Goal: Feedback & Contribution: Contribute content

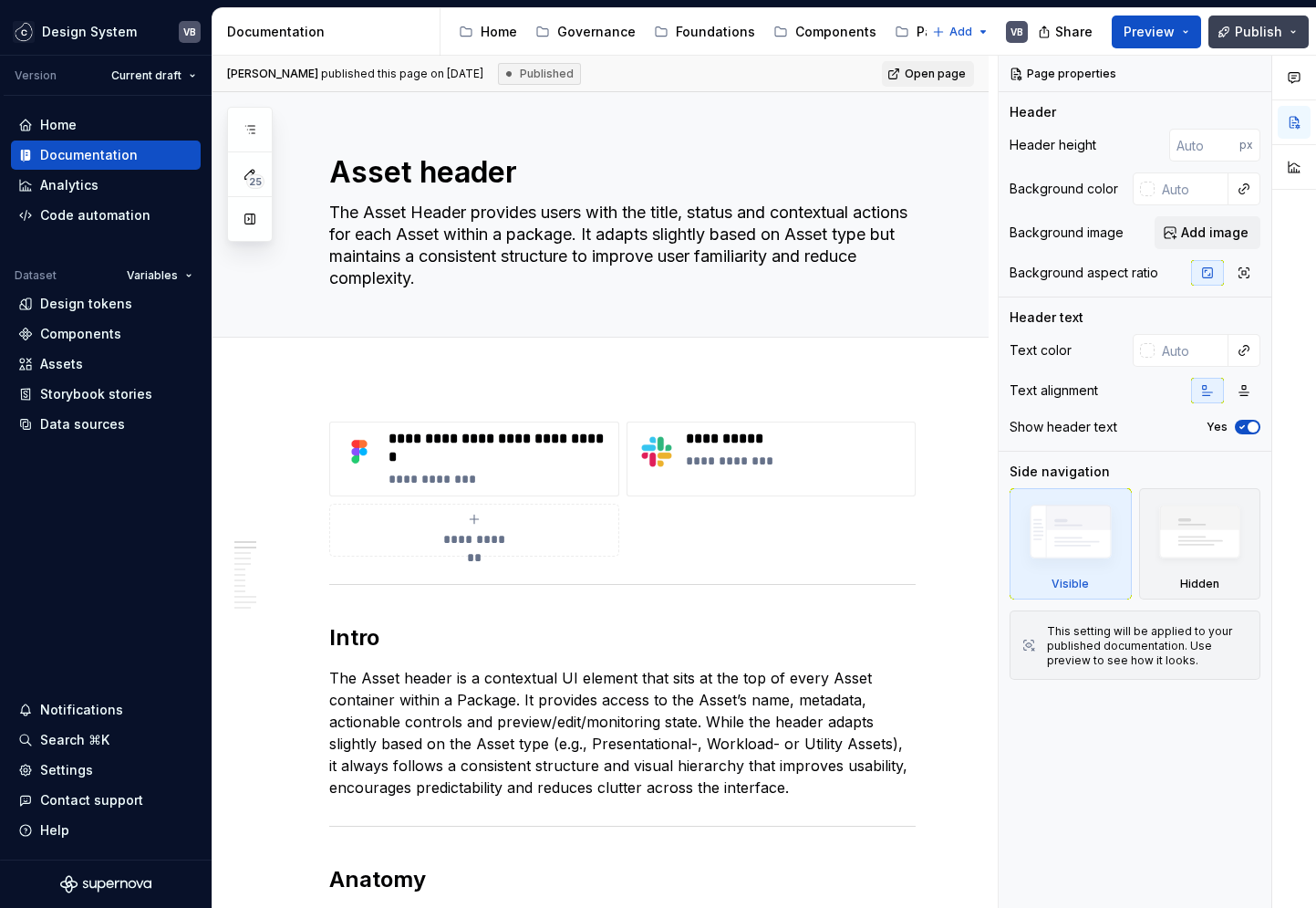
click at [1274, 35] on span "Publish" at bounding box center [1258, 32] width 47 height 18
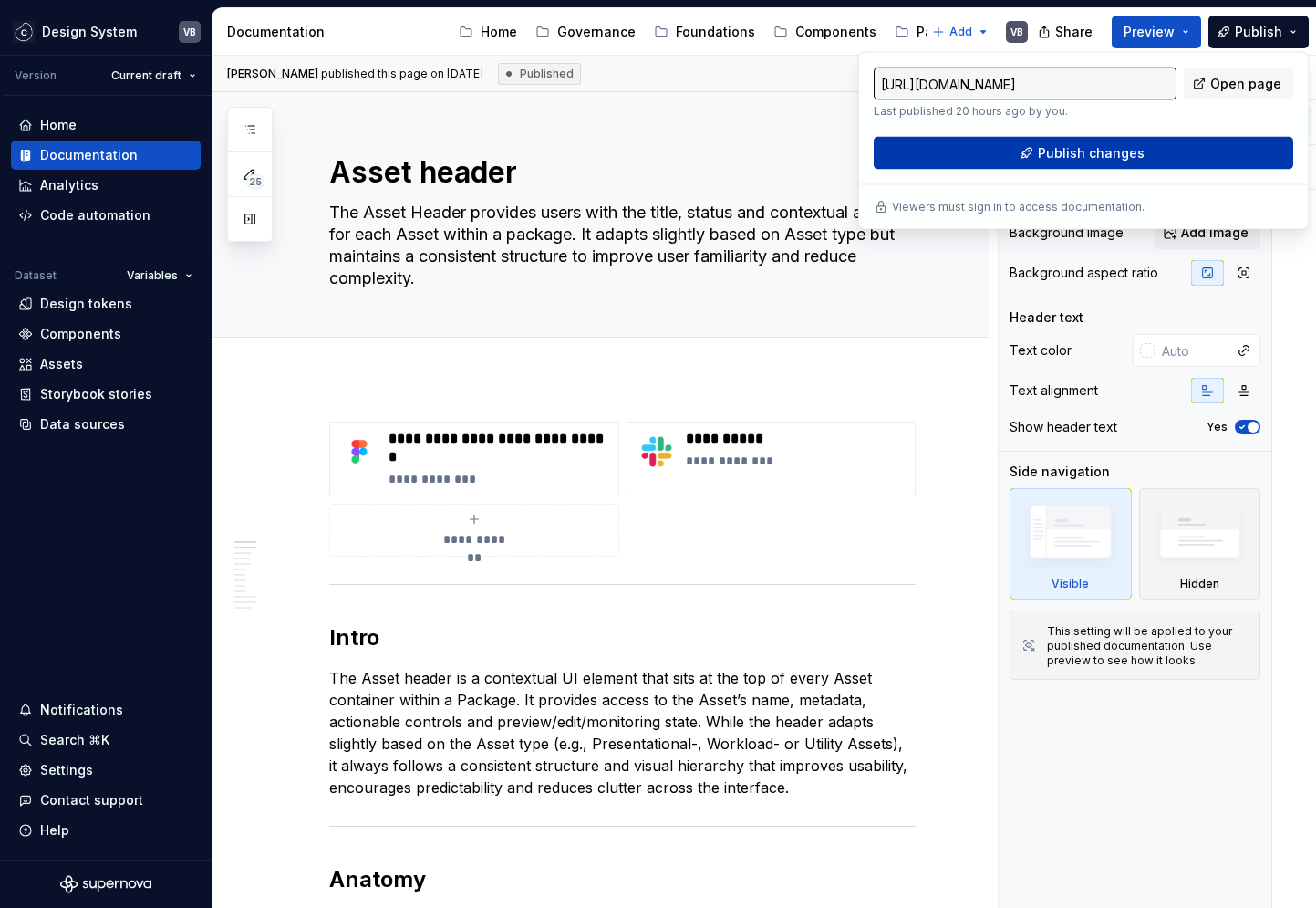
click at [1130, 160] on span "Publish changes" at bounding box center [1091, 153] width 106 height 18
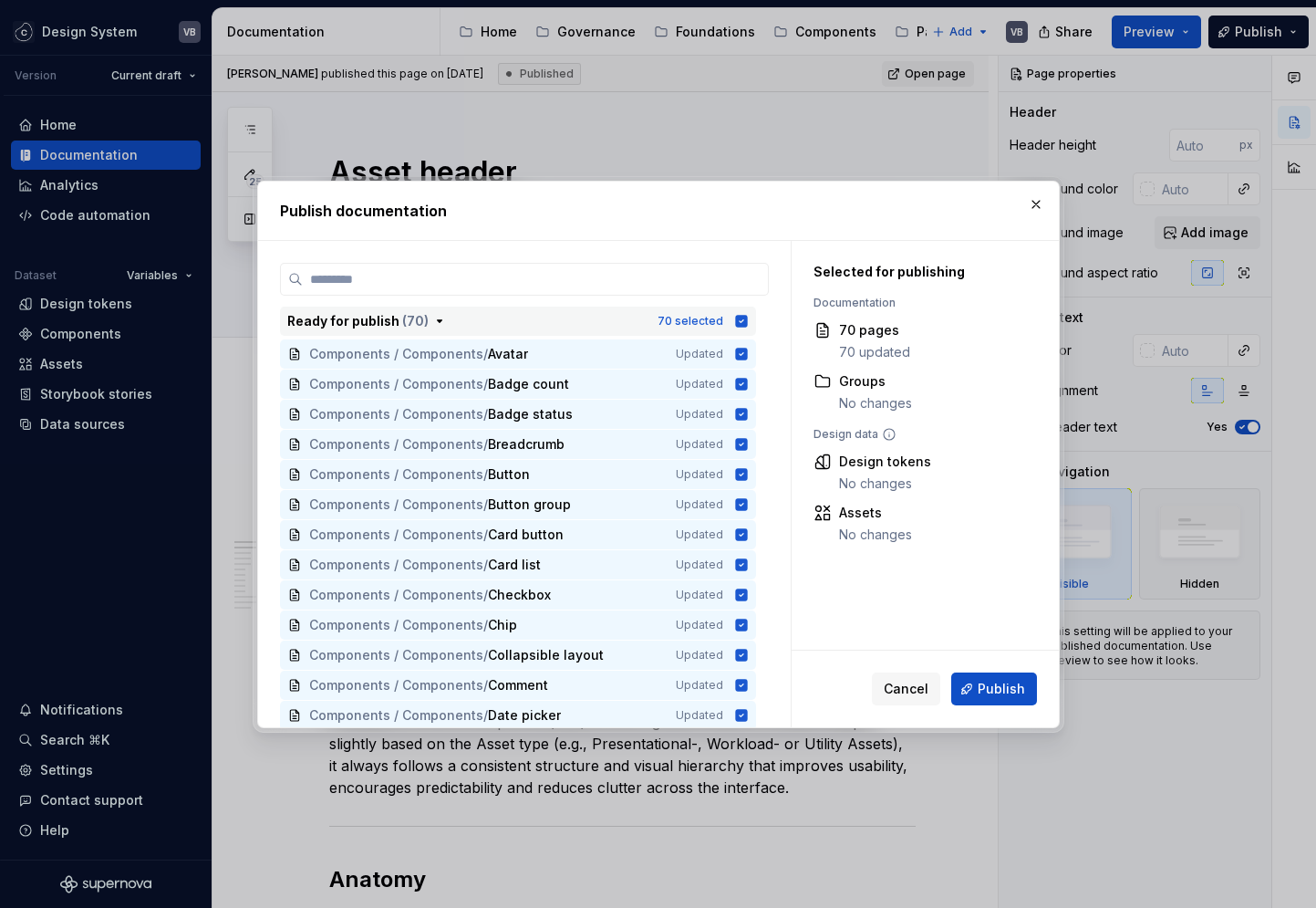
click at [436, 319] on icon "button" at bounding box center [438, 320] width 5 height 2
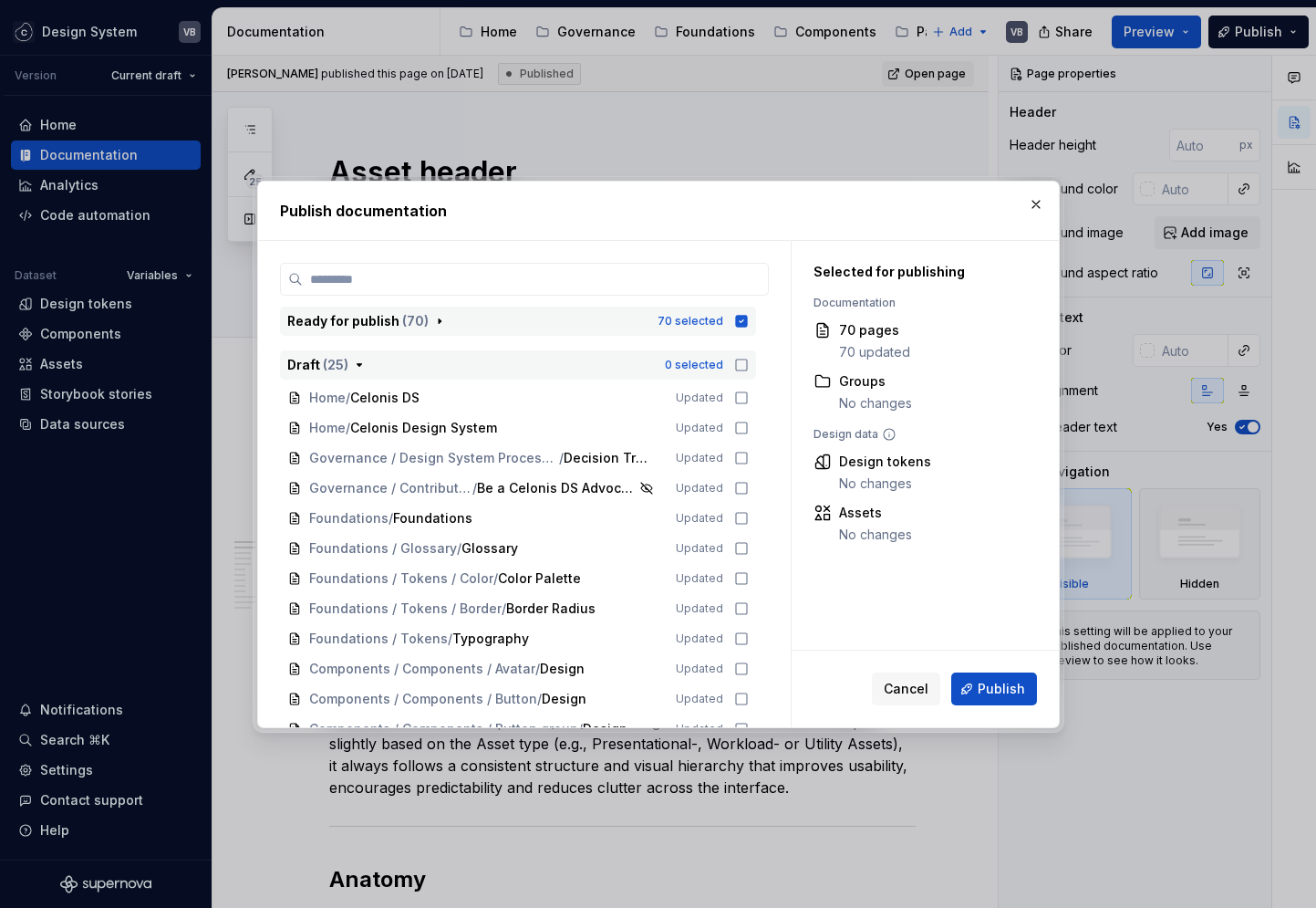
click at [356, 365] on icon "button" at bounding box center [359, 364] width 15 height 15
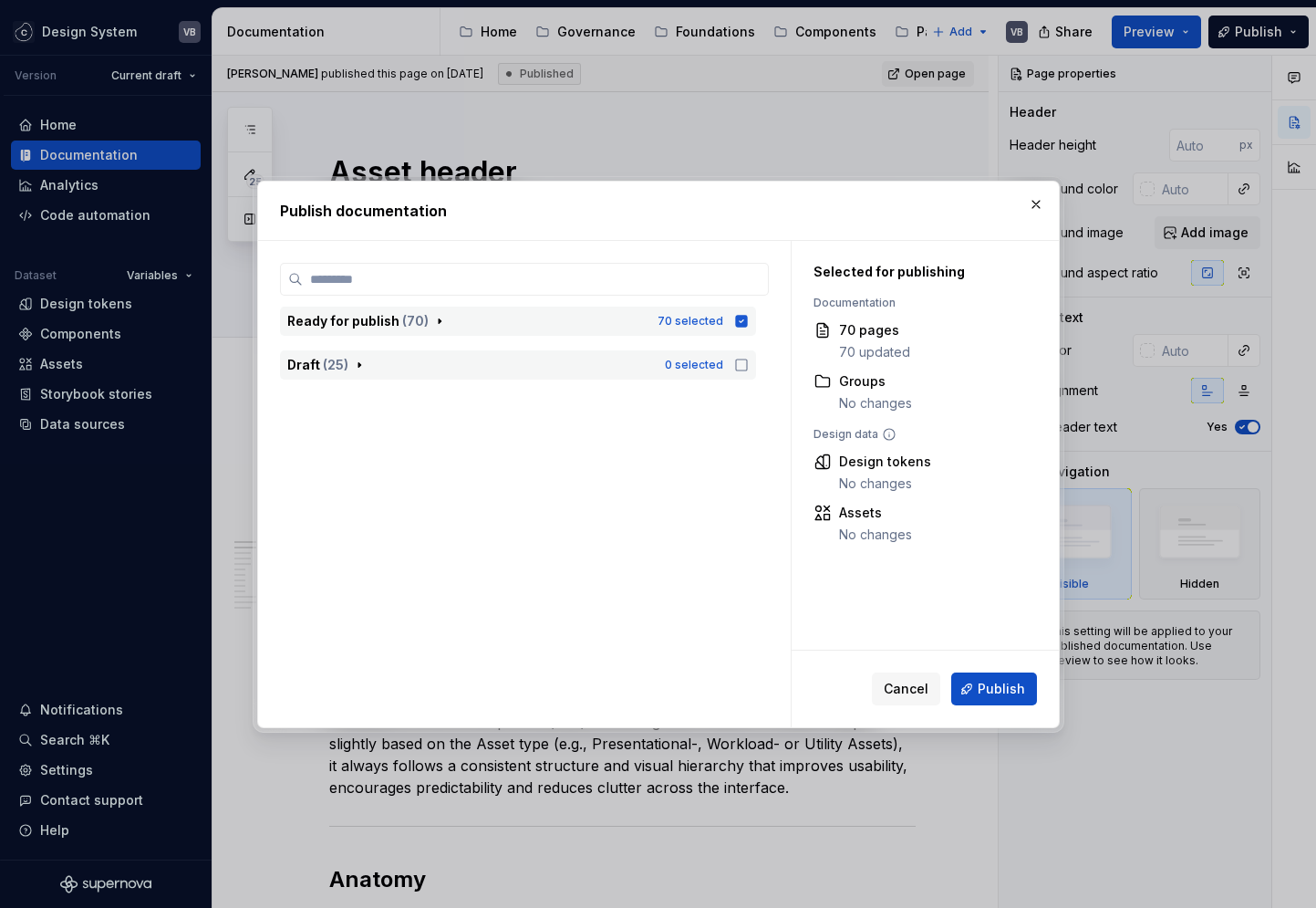
click at [436, 325] on icon "button" at bounding box center [439, 320] width 15 height 15
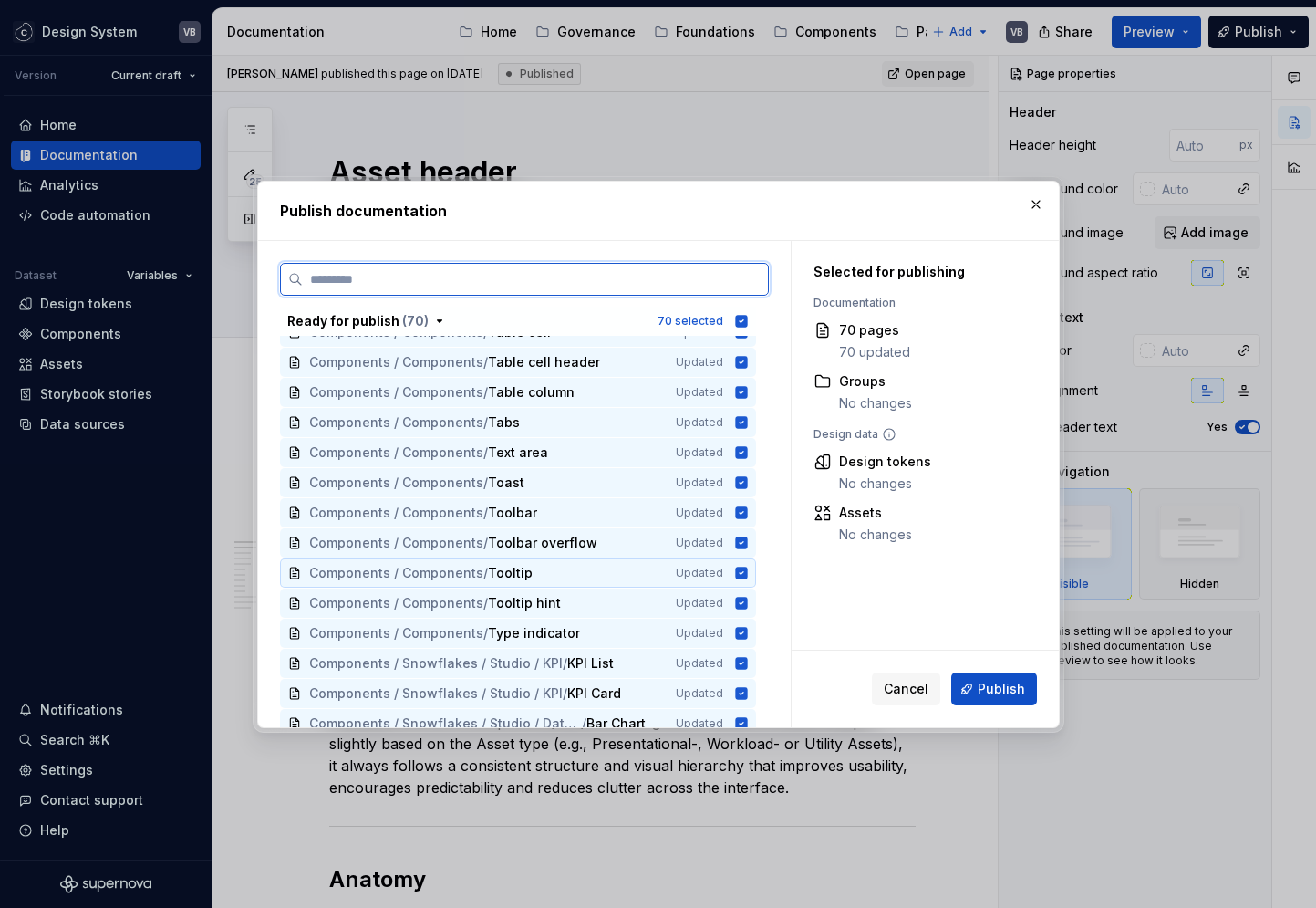
scroll to position [1764, 0]
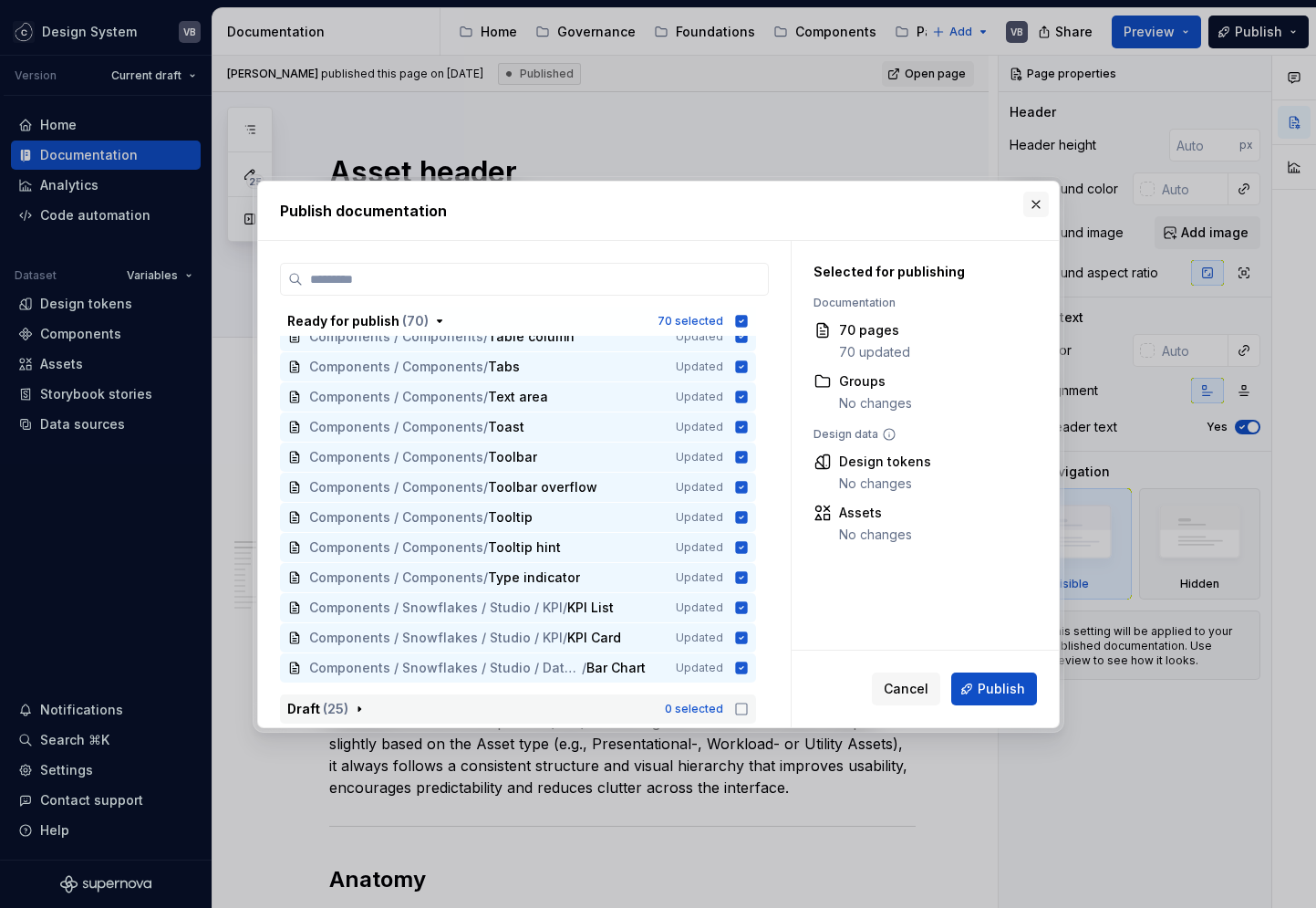
click at [1036, 206] on button "button" at bounding box center [1035, 204] width 25 height 25
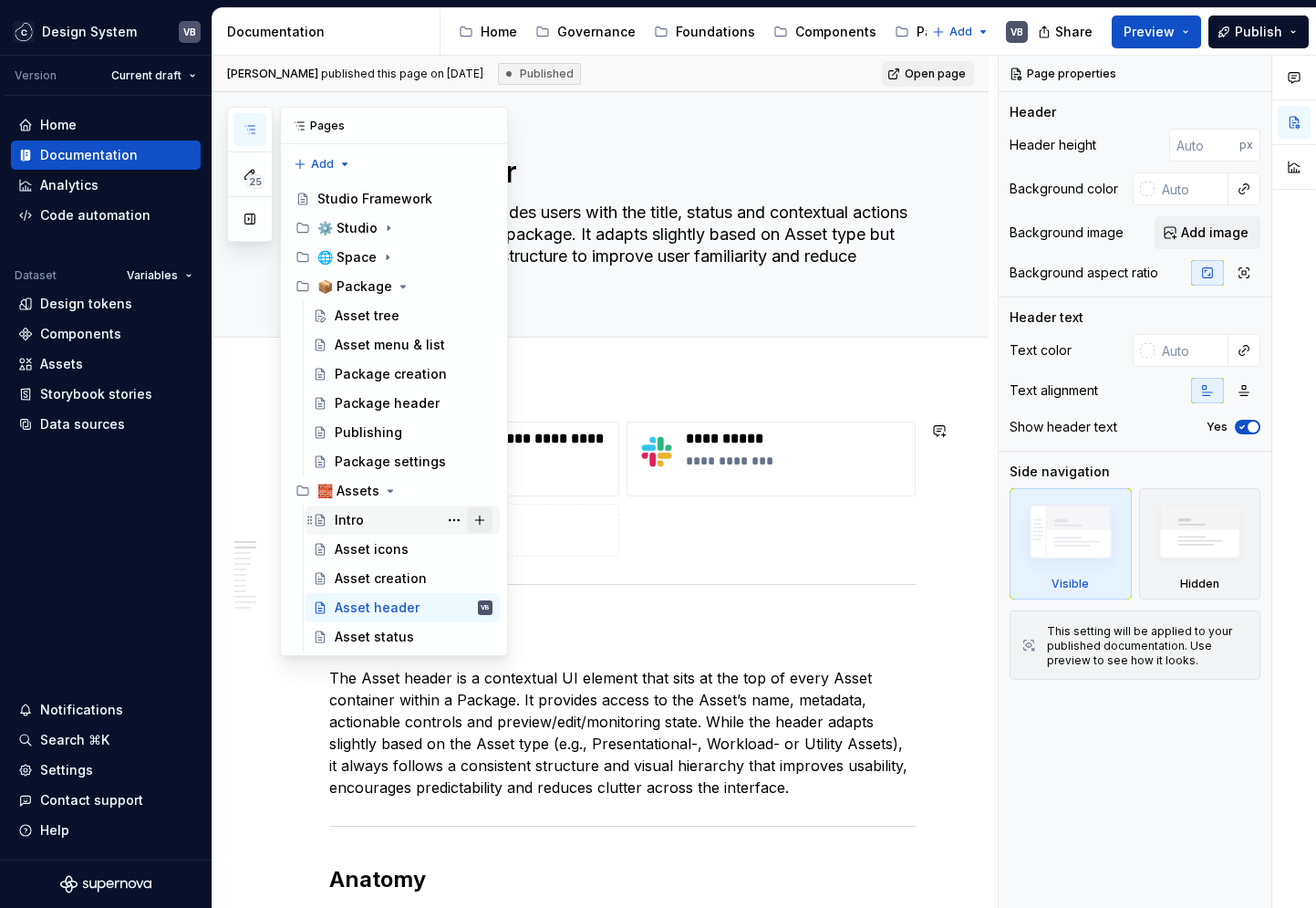
click at [481, 516] on button "Page tree" at bounding box center [480, 520] width 25 height 25
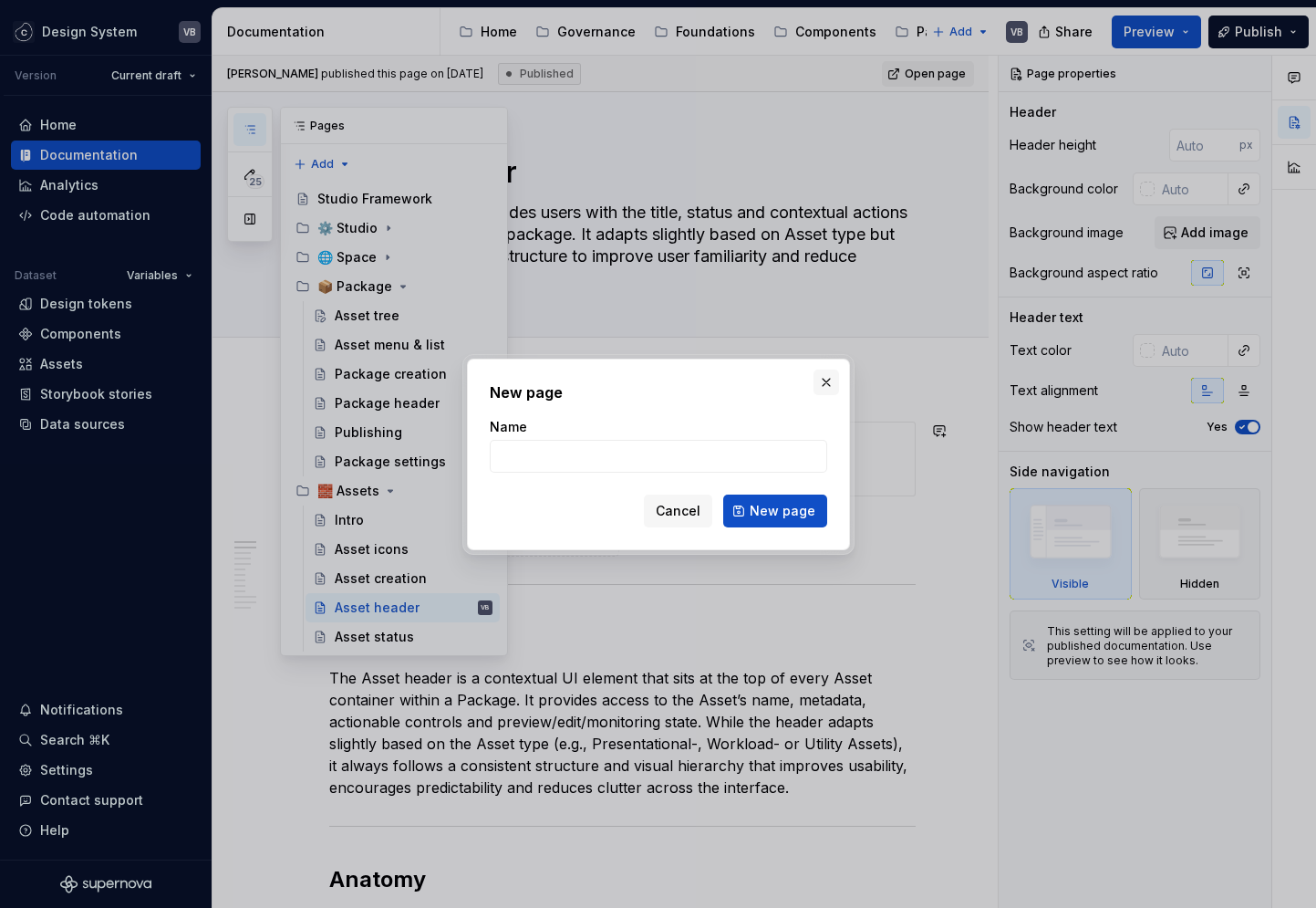
click at [827, 378] on button "button" at bounding box center [826, 382] width 25 height 25
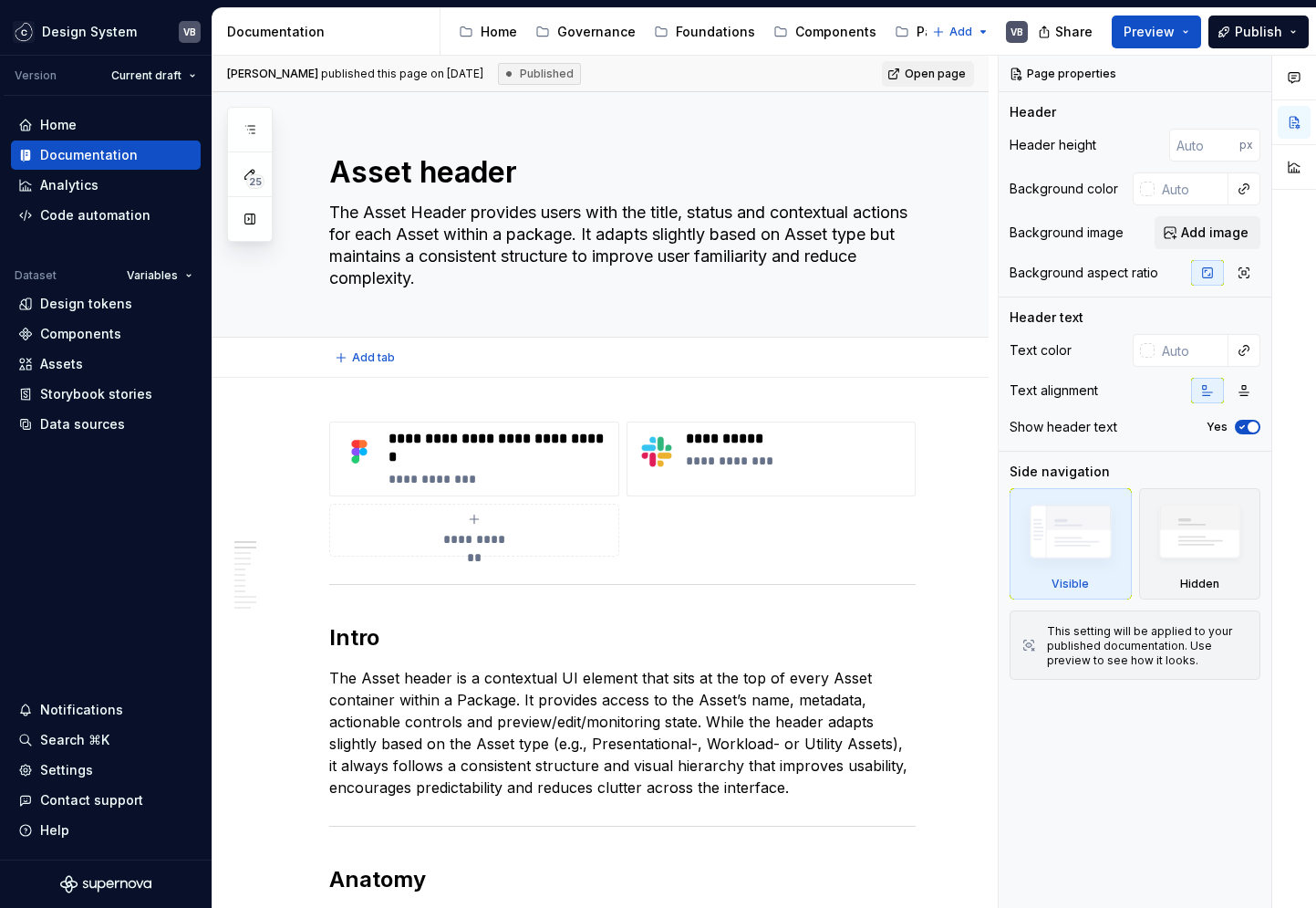
type textarea "*"
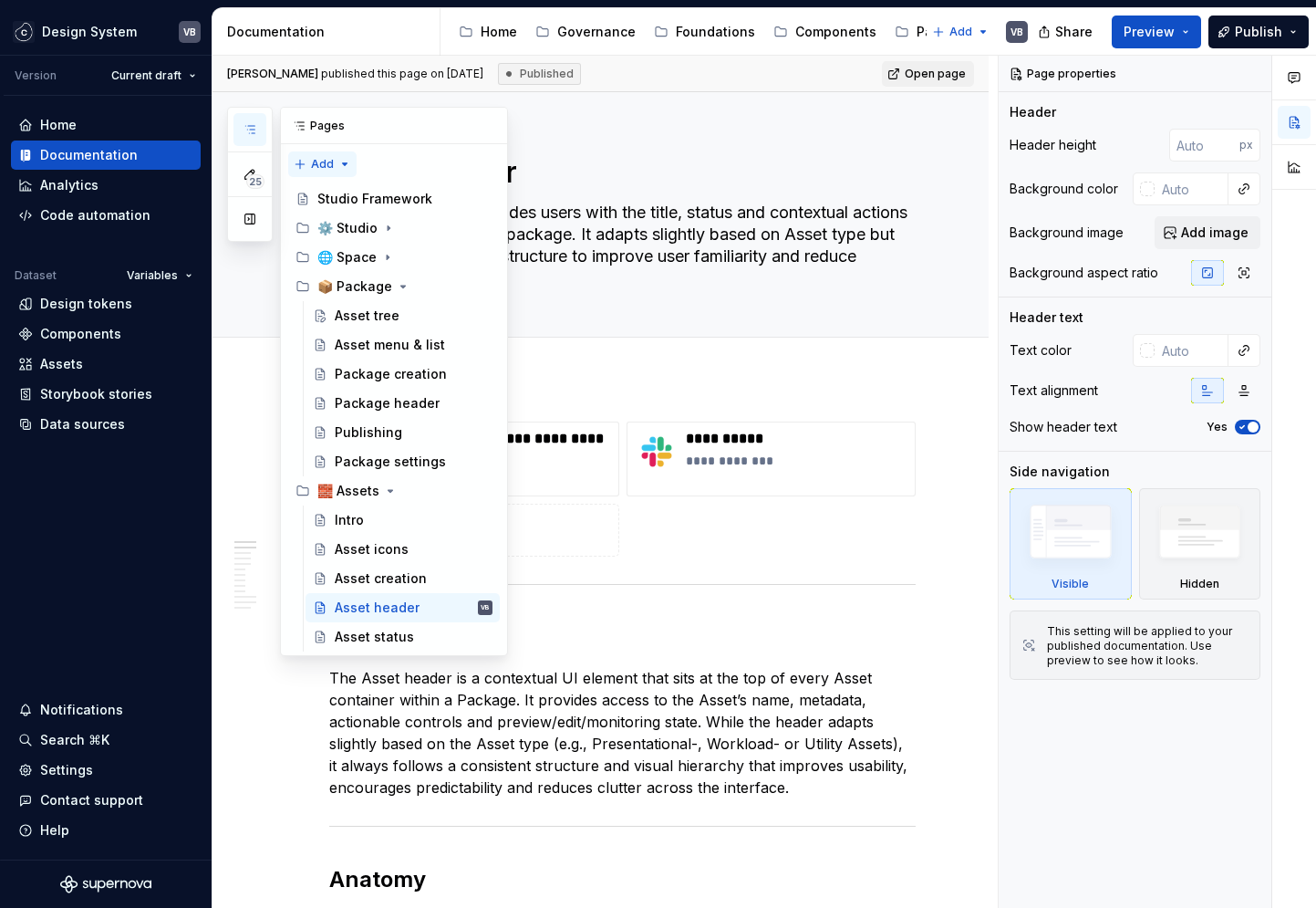
click at [343, 160] on div "25 Pages Add Accessibility guide for tree Page tree. Navigate the tree with the…" at bounding box center [368, 380] width 281 height 549
click at [365, 220] on div "New group" at bounding box center [381, 228] width 119 height 18
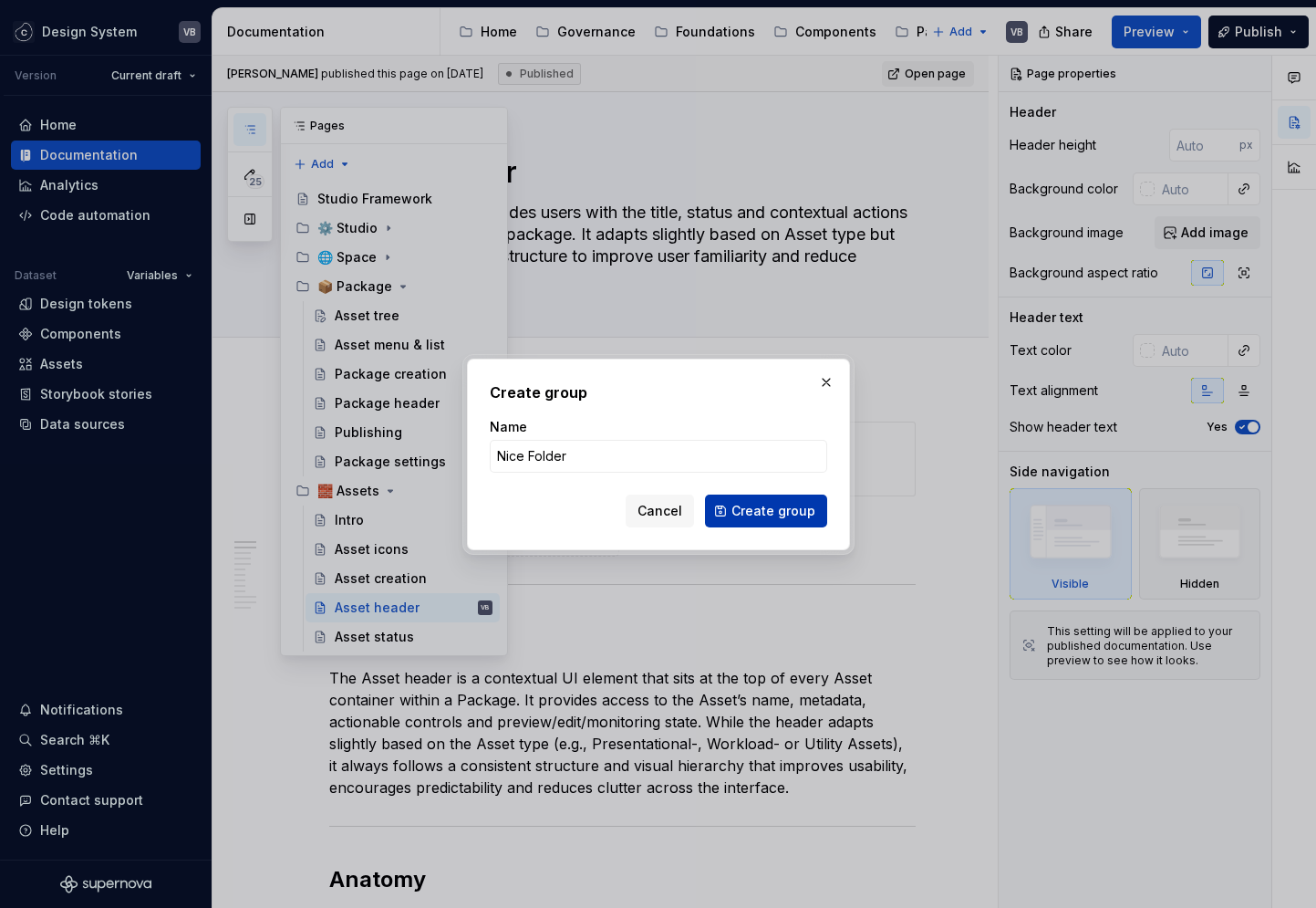
type input "Nice Folder"
click at [784, 514] on span "Create group" at bounding box center [773, 510] width 84 height 18
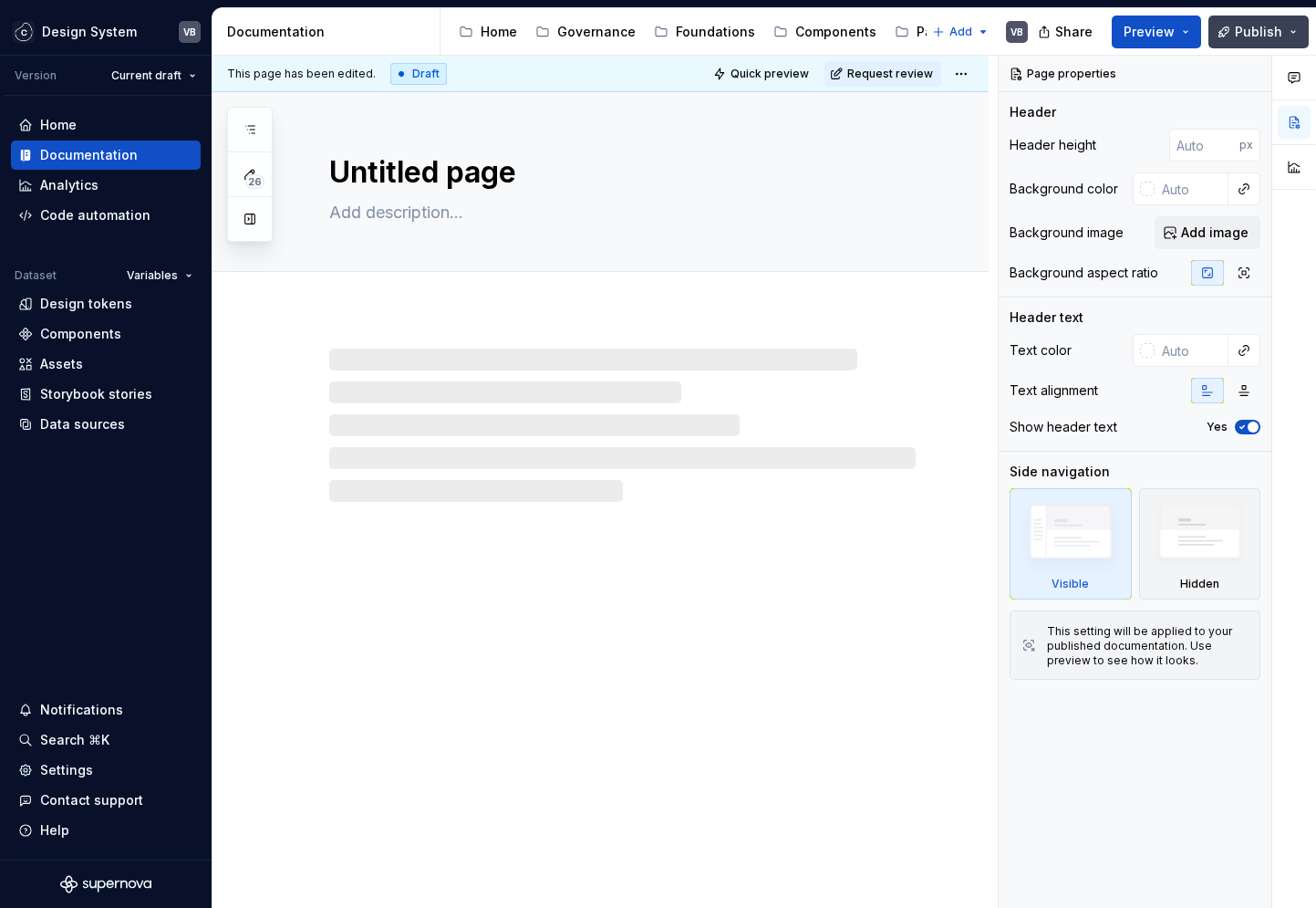
click at [1252, 34] on span "Publish" at bounding box center [1258, 32] width 47 height 18
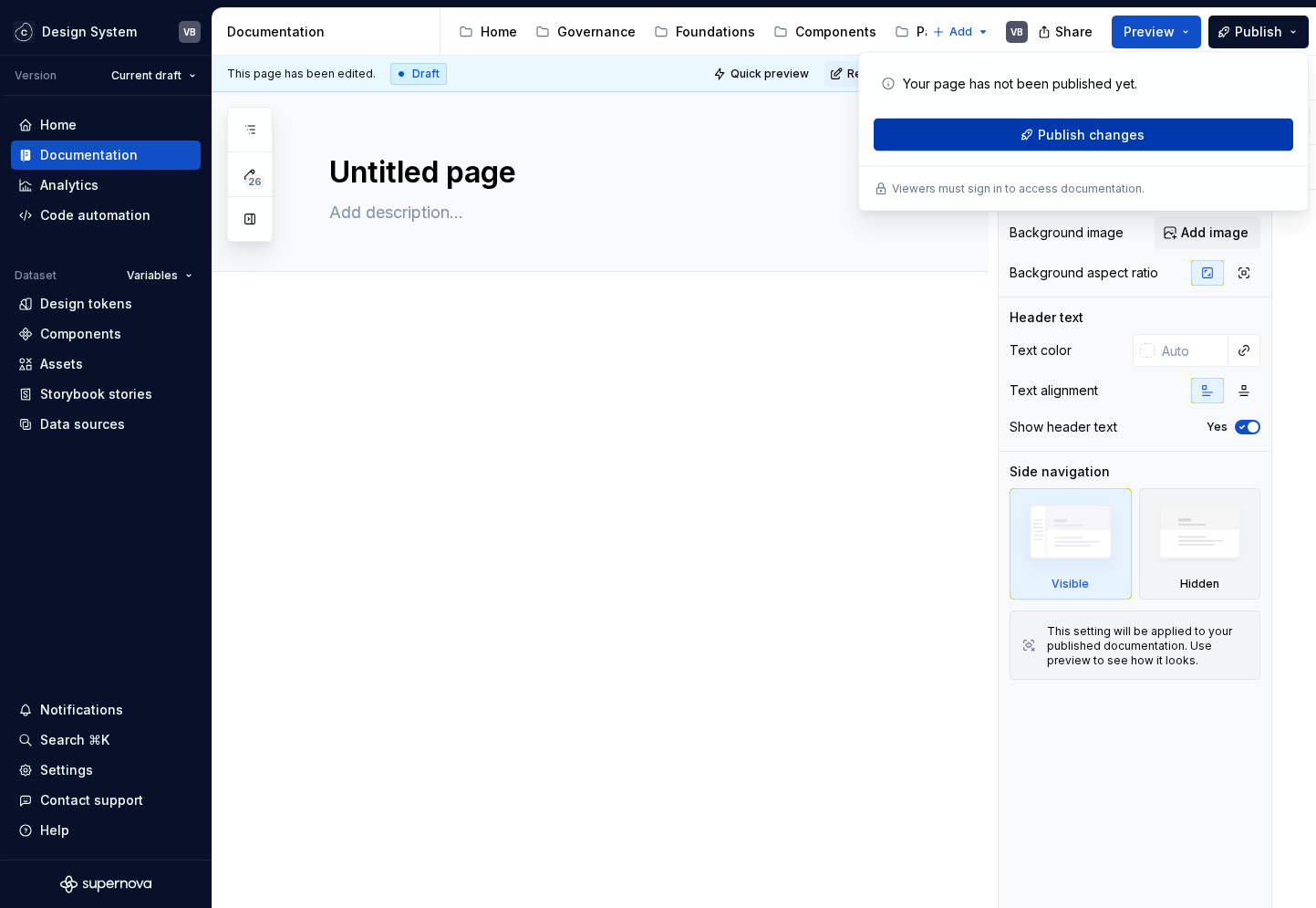
type textarea "*"
click at [1154, 140] on button "Publish changes" at bounding box center [1084, 136] width 420 height 33
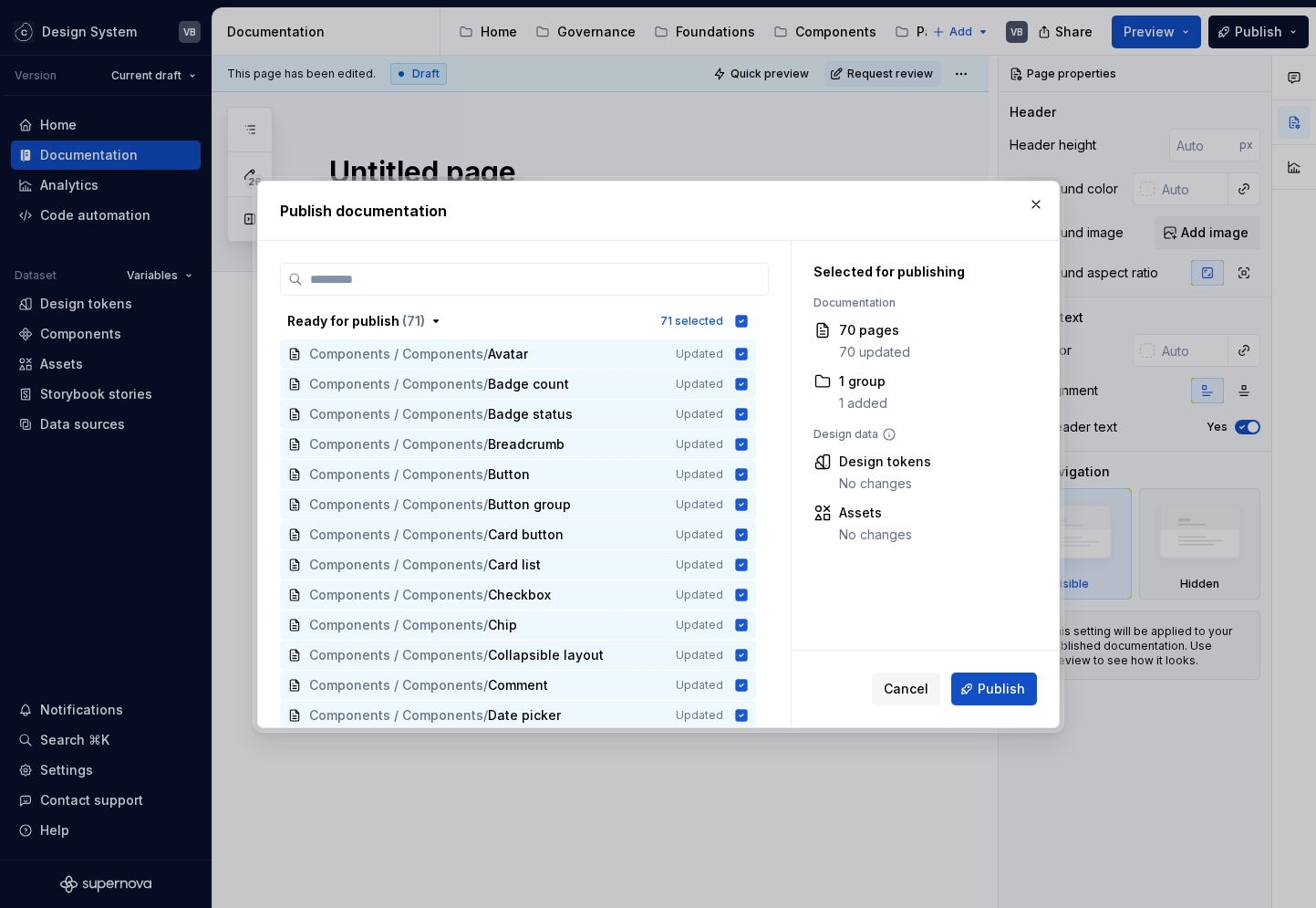
type input "*"
type textarea "*"
type input "**"
type textarea "*"
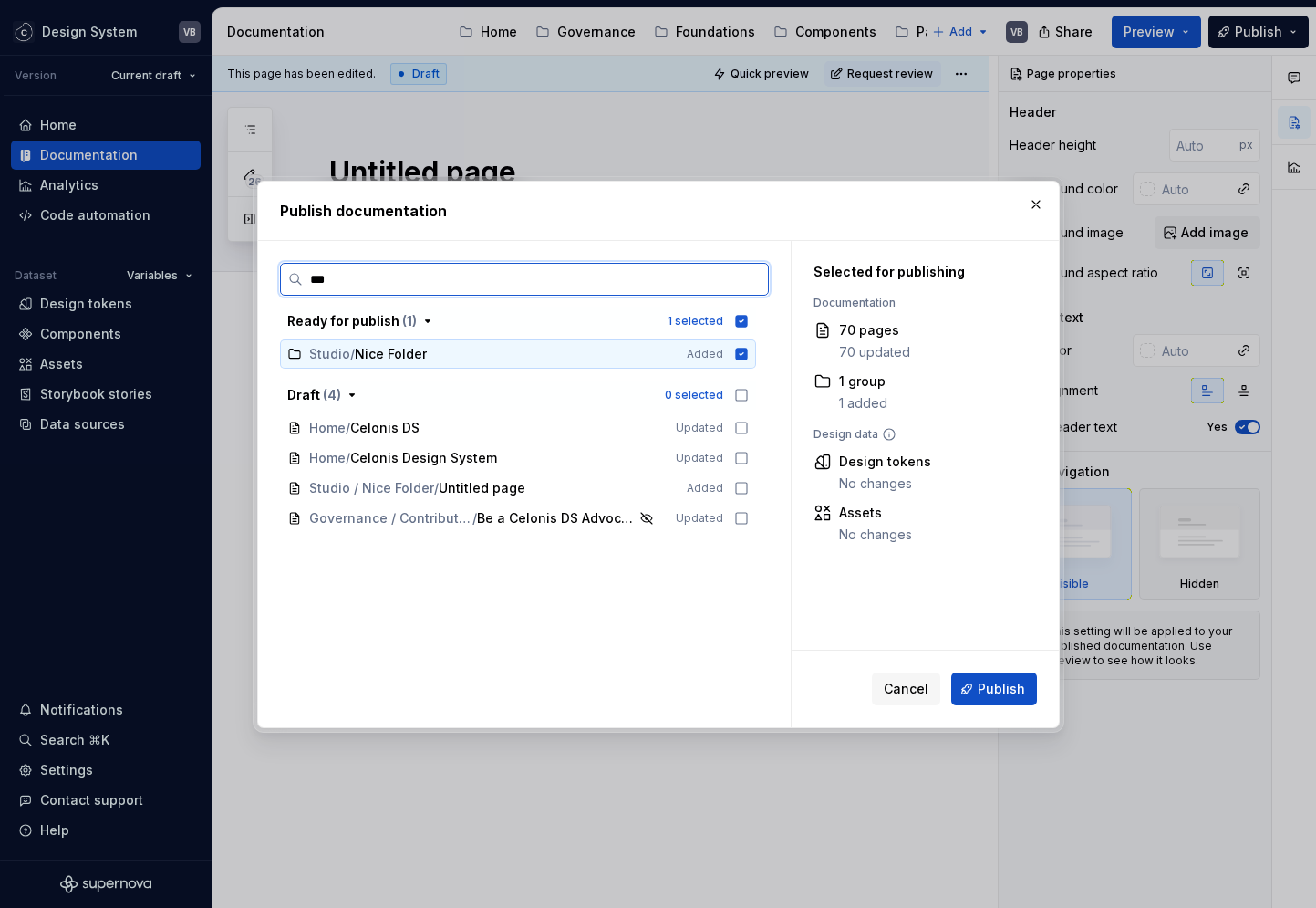
type input "****"
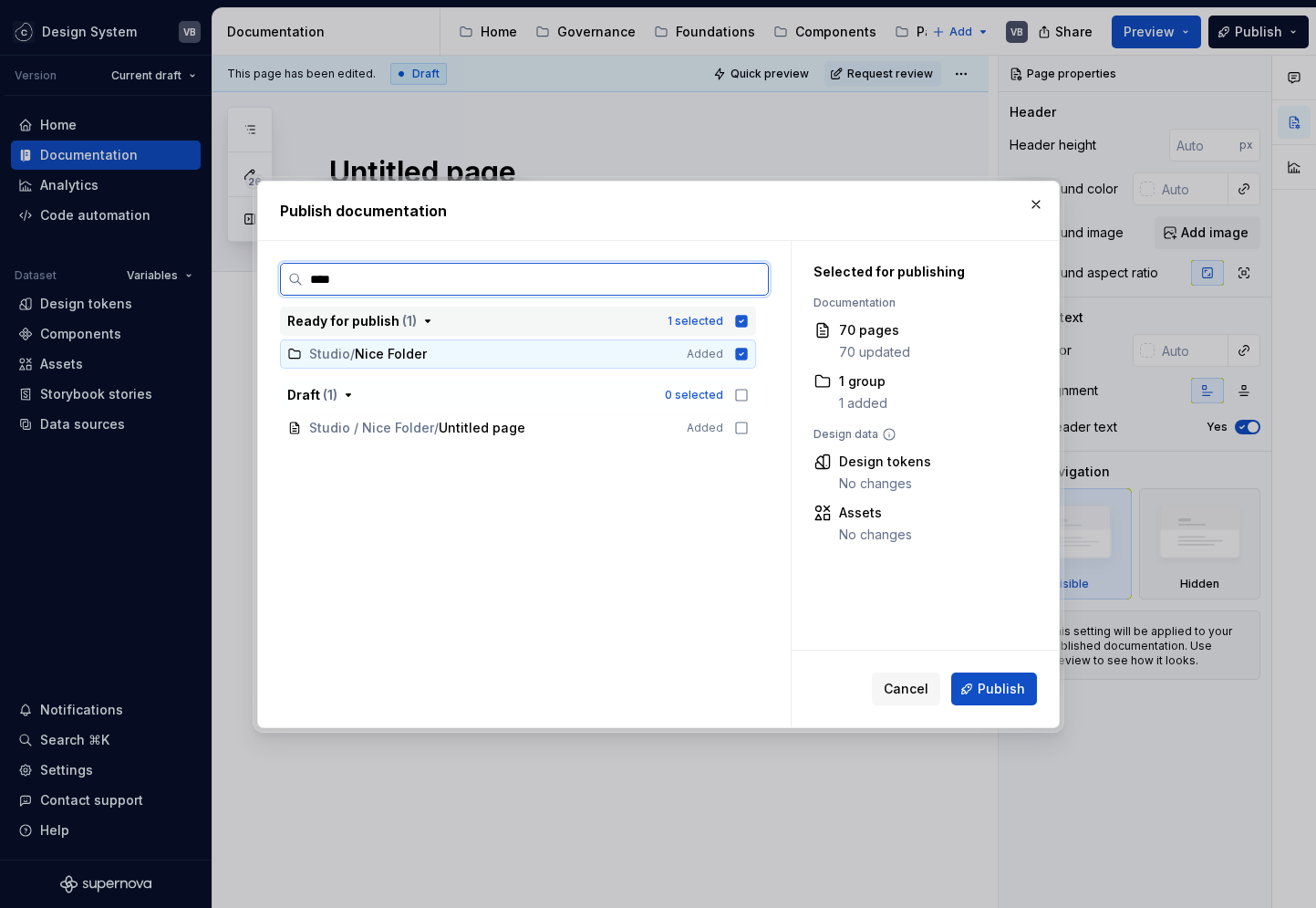
type textarea "*"
click at [752, 277] on input "****" at bounding box center [535, 279] width 465 height 18
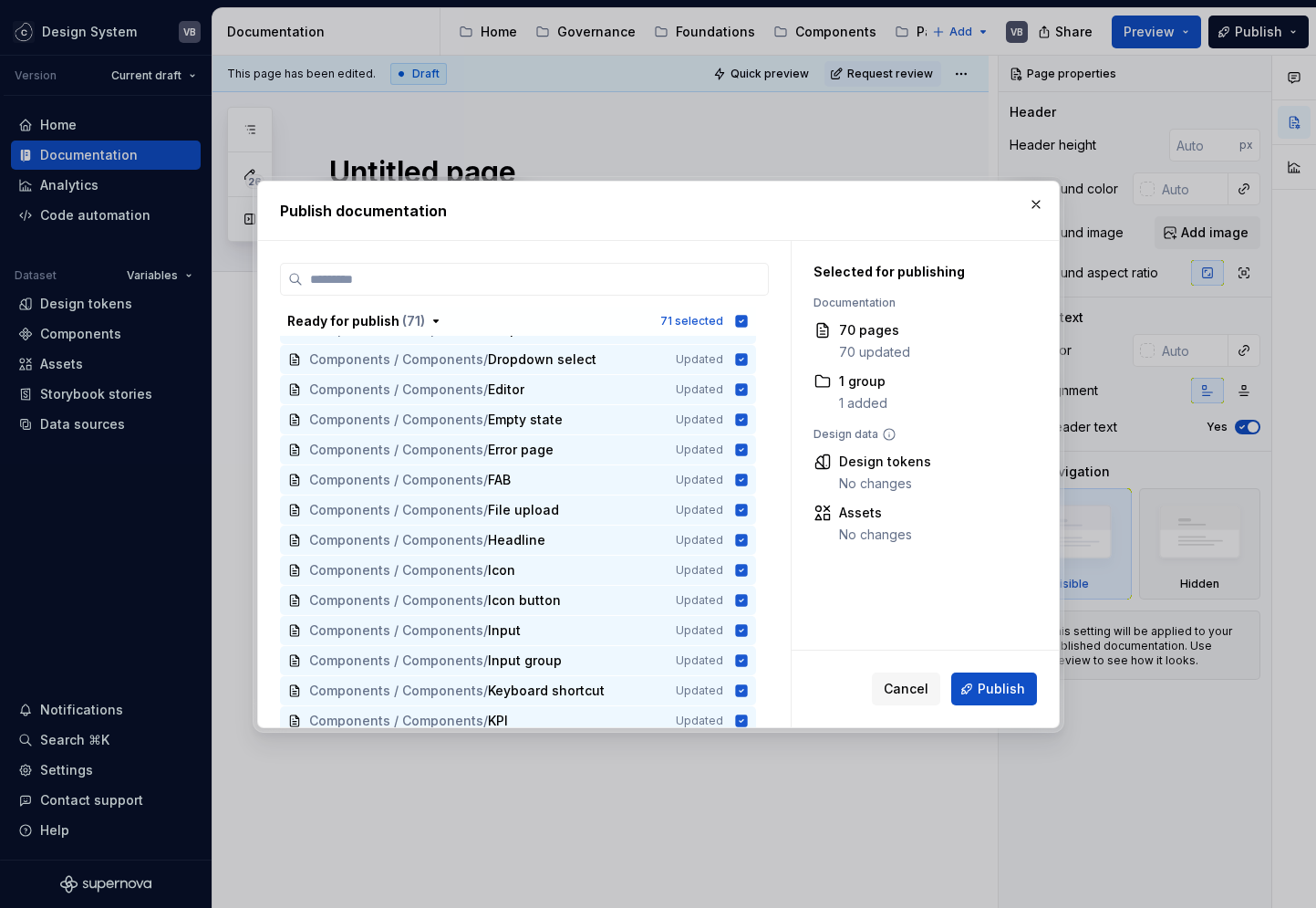
scroll to position [44, 0]
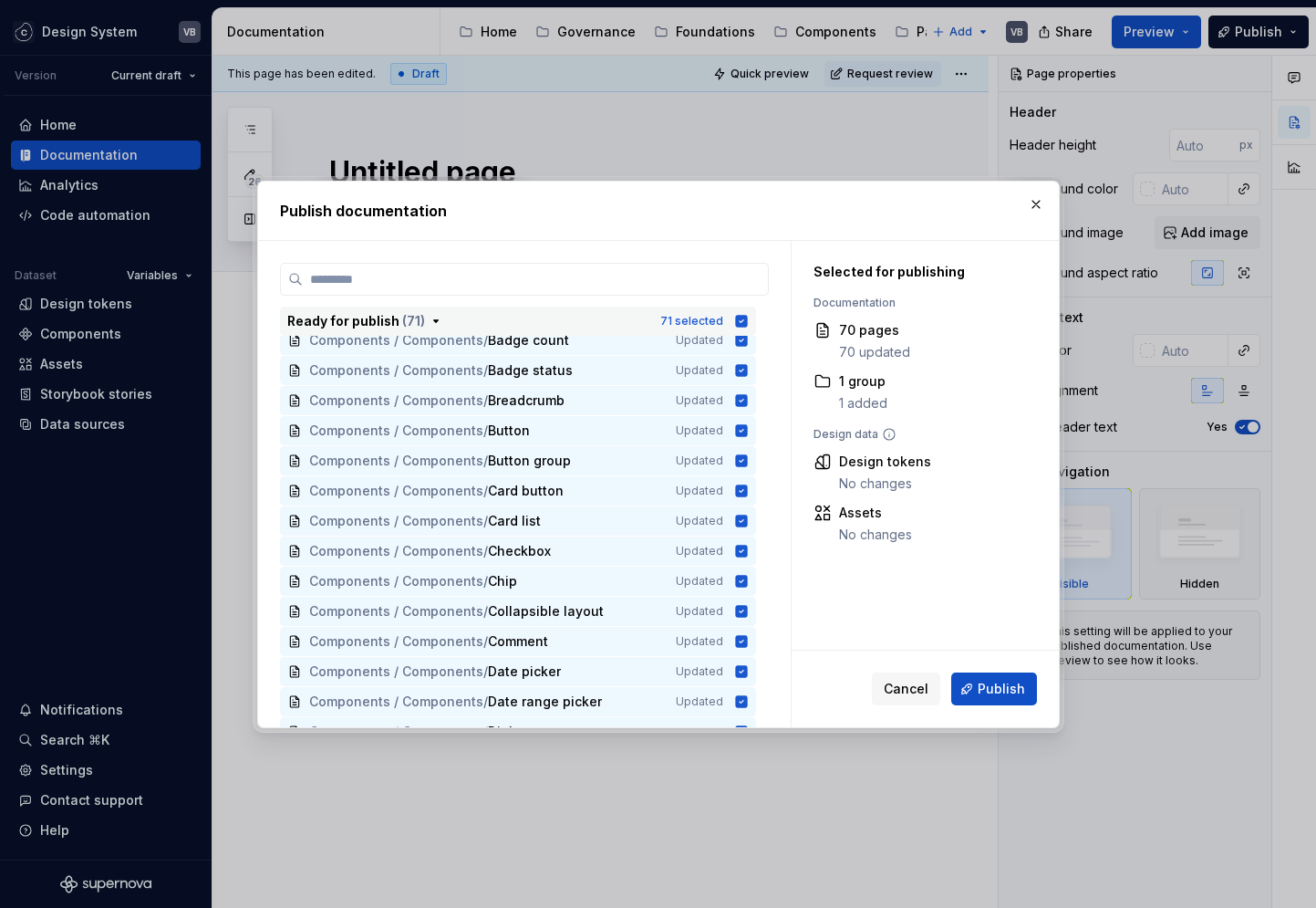
click at [430, 317] on icon "button" at bounding box center [435, 320] width 15 height 15
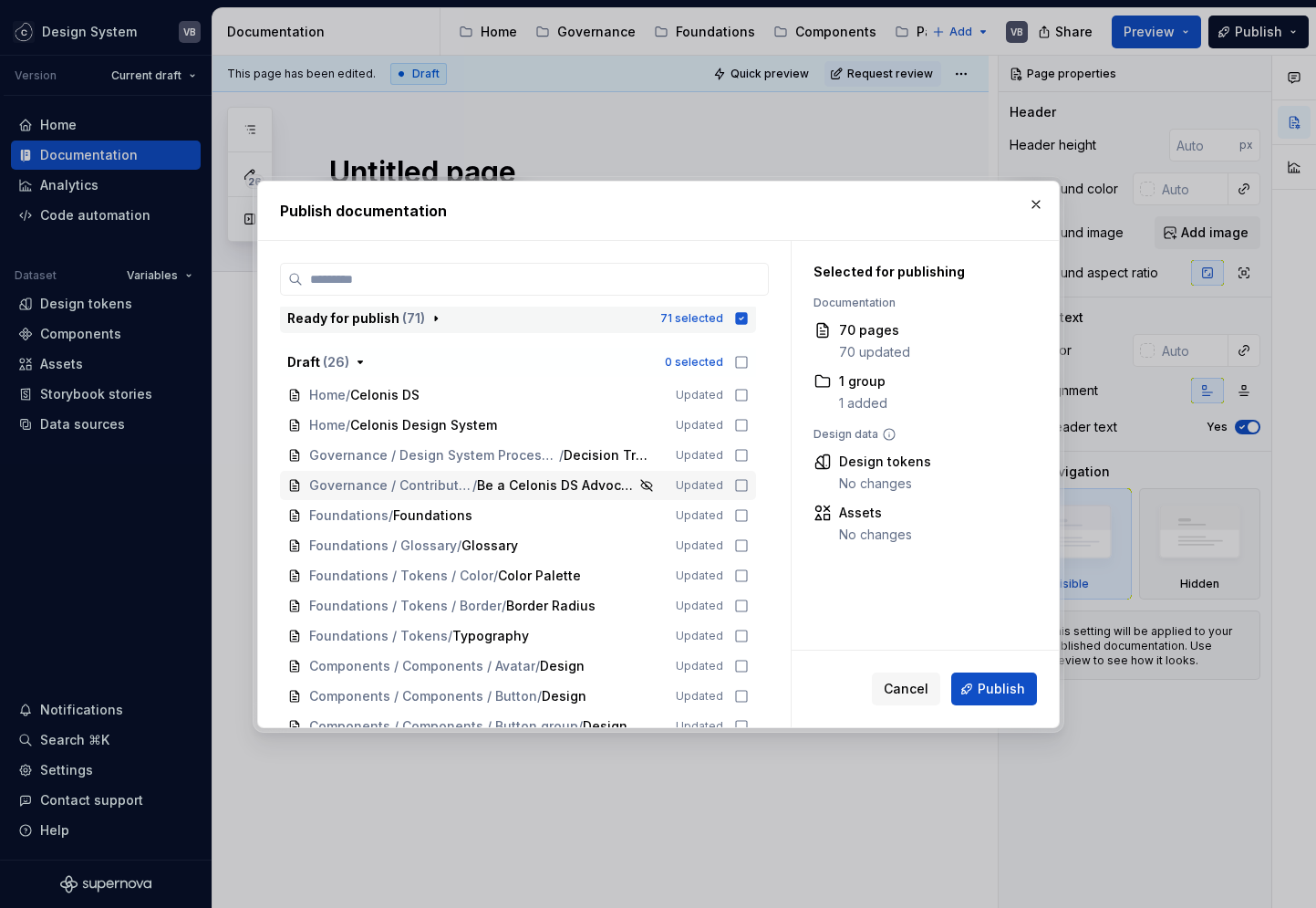
scroll to position [0, 0]
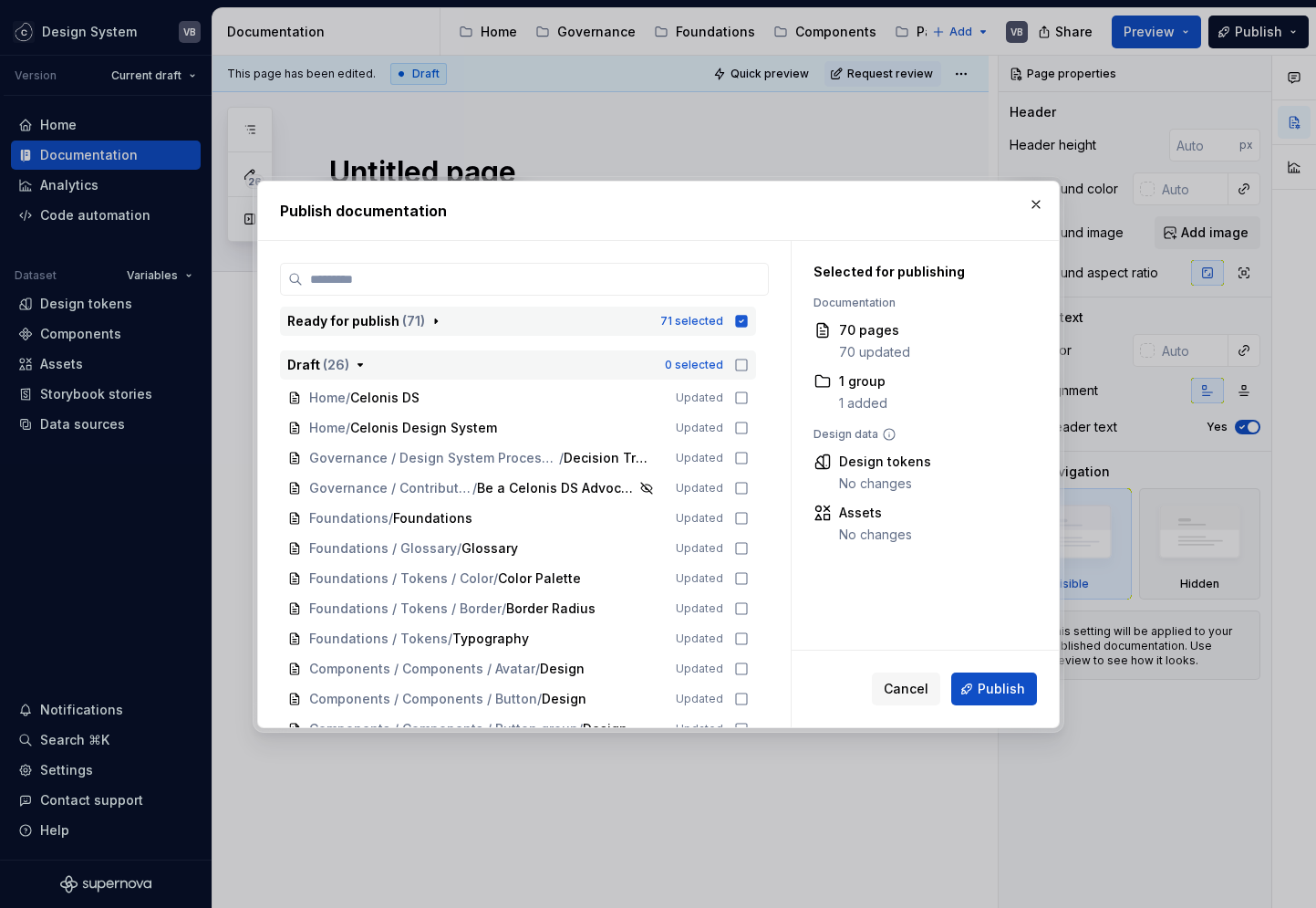
click at [357, 363] on icon "button" at bounding box center [359, 364] width 5 height 2
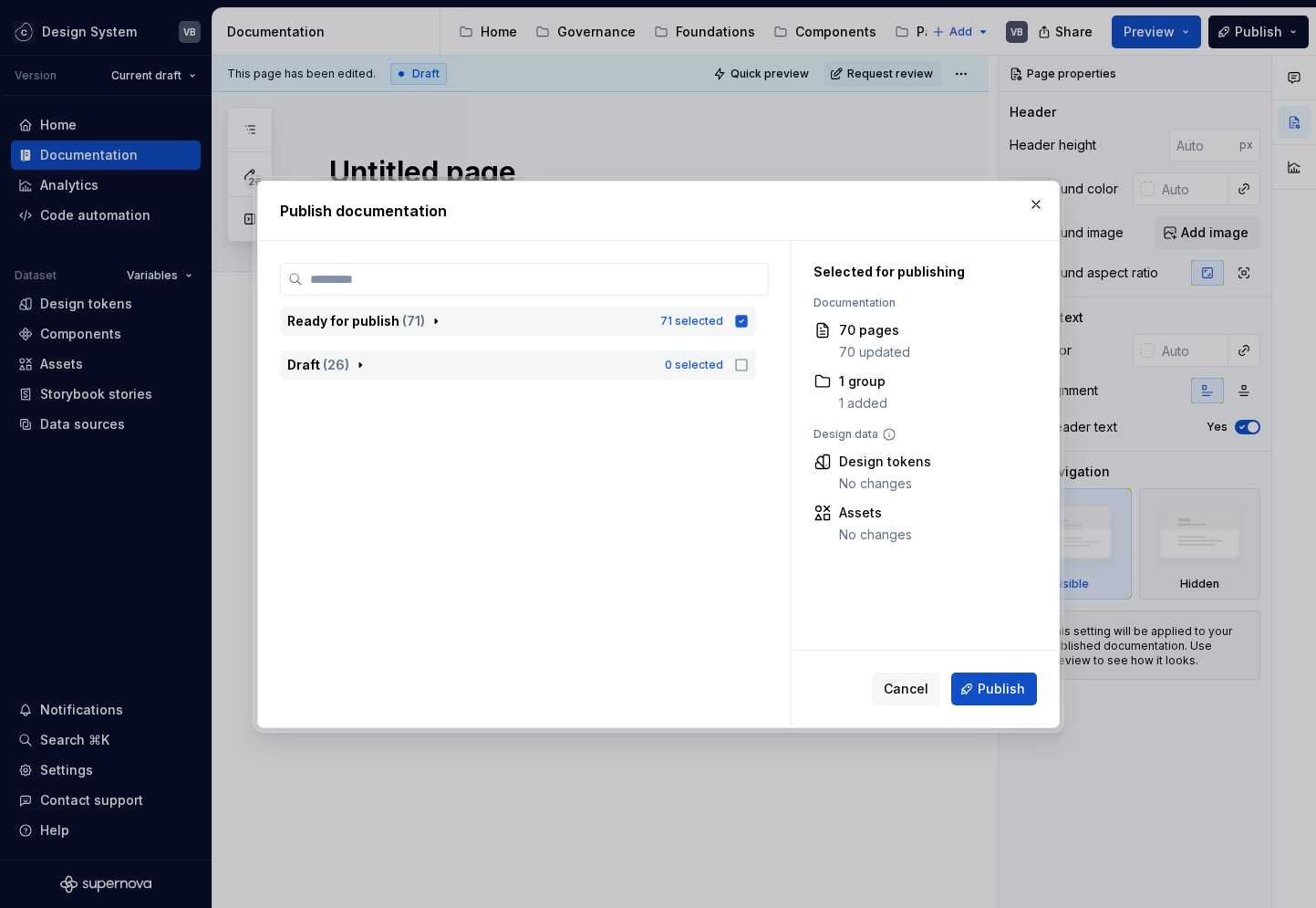
click at [359, 363] on icon "button" at bounding box center [360, 364] width 2 height 5
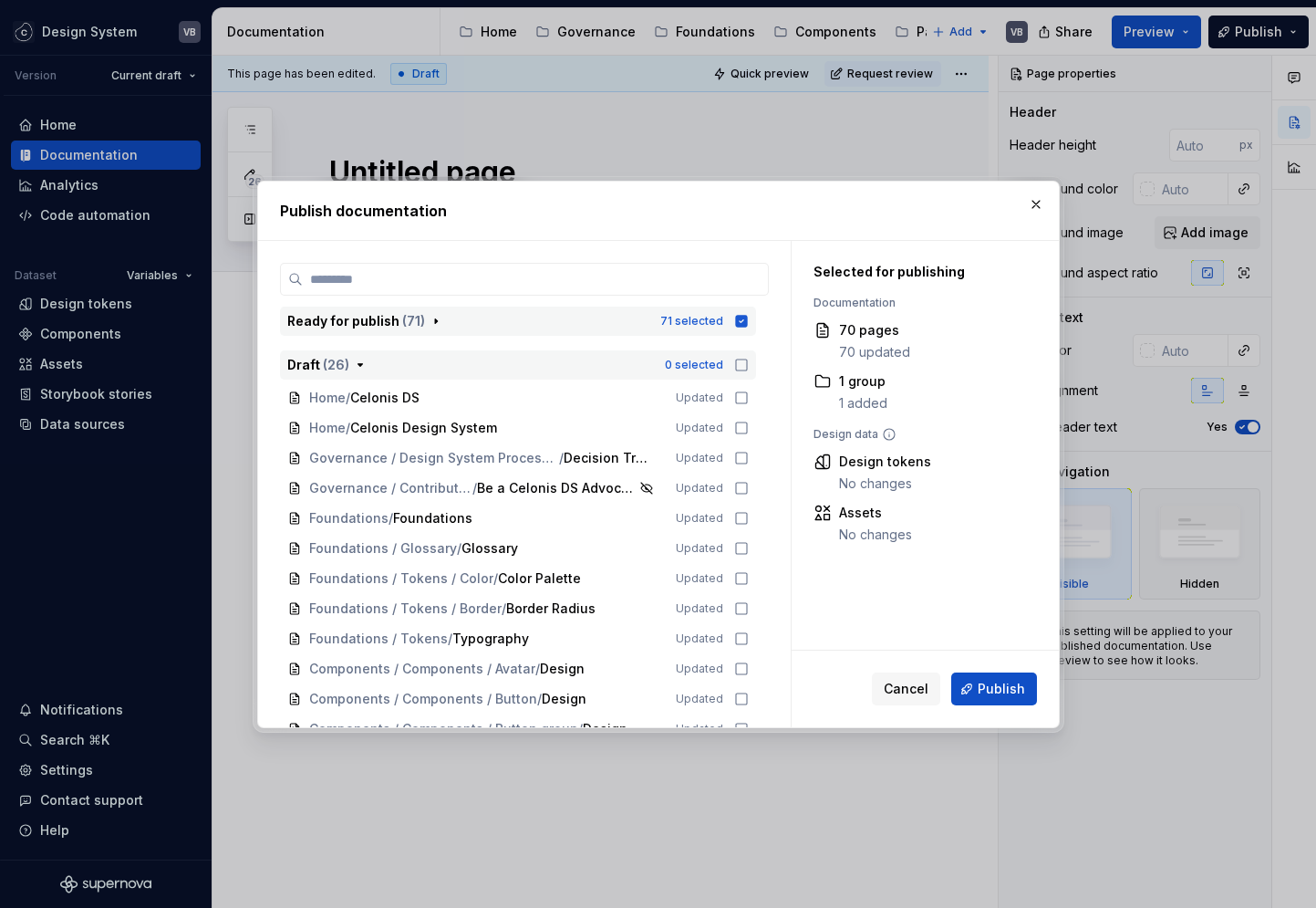
click at [357, 363] on icon "button" at bounding box center [359, 364] width 5 height 2
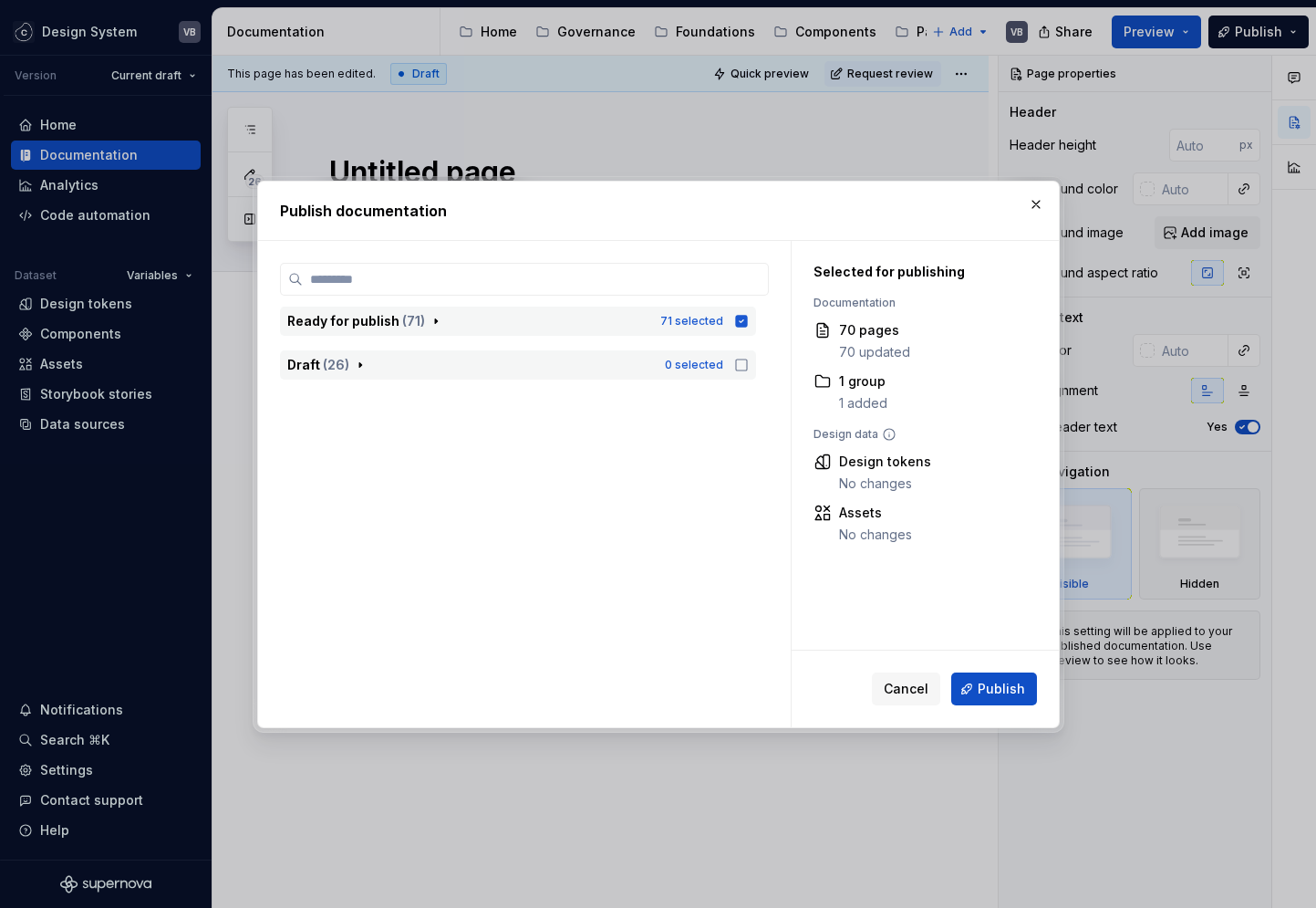
click at [739, 324] on icon "button" at bounding box center [741, 320] width 12 height 12
click at [324, 290] on label at bounding box center [523, 279] width 489 height 33
click at [324, 288] on input "search" at bounding box center [535, 279] width 465 height 18
type input "******"
click at [354, 367] on div "Draft ( 1 )" at bounding box center [470, 365] width 367 height 18
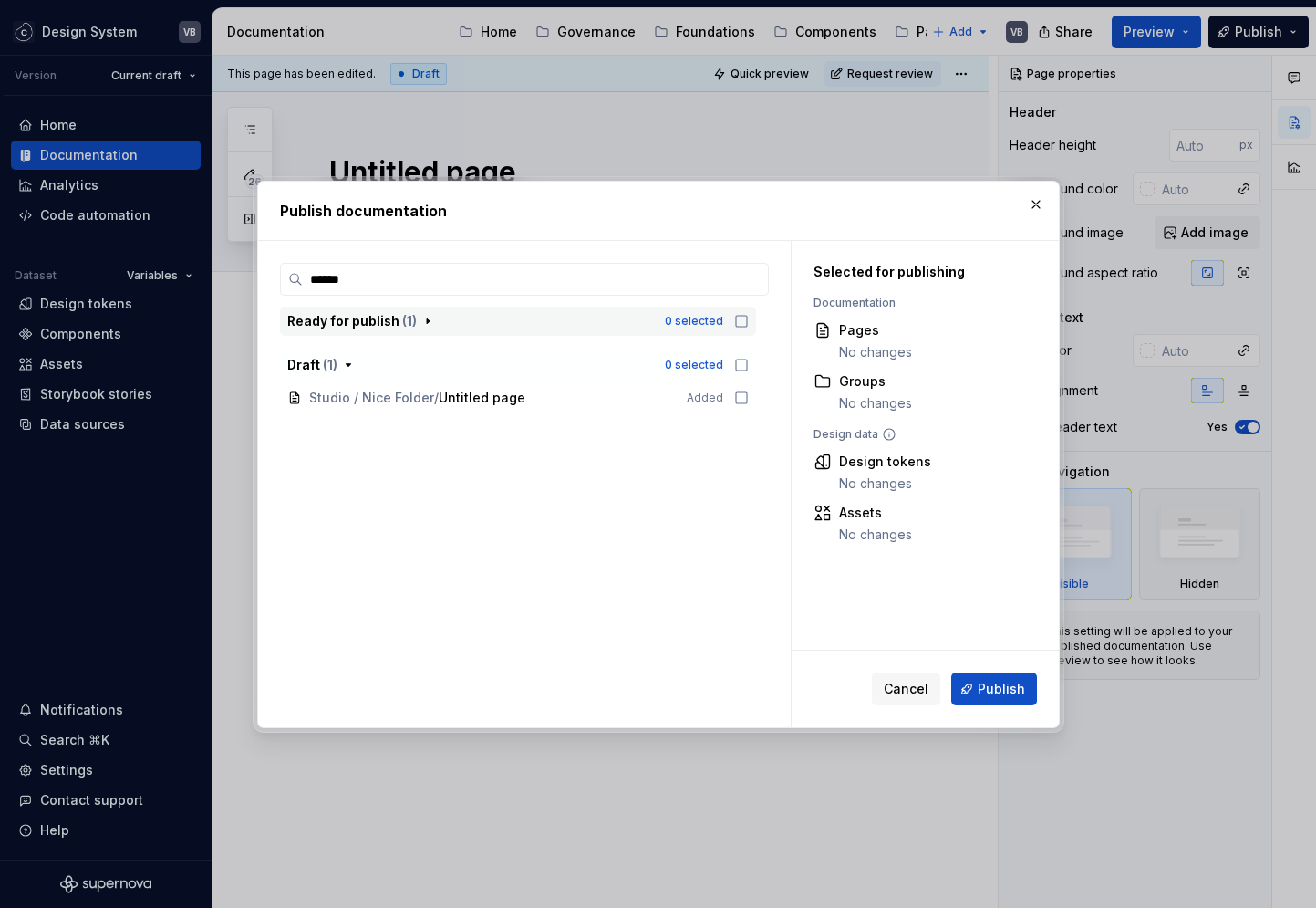
click at [424, 325] on icon "button" at bounding box center [427, 320] width 15 height 15
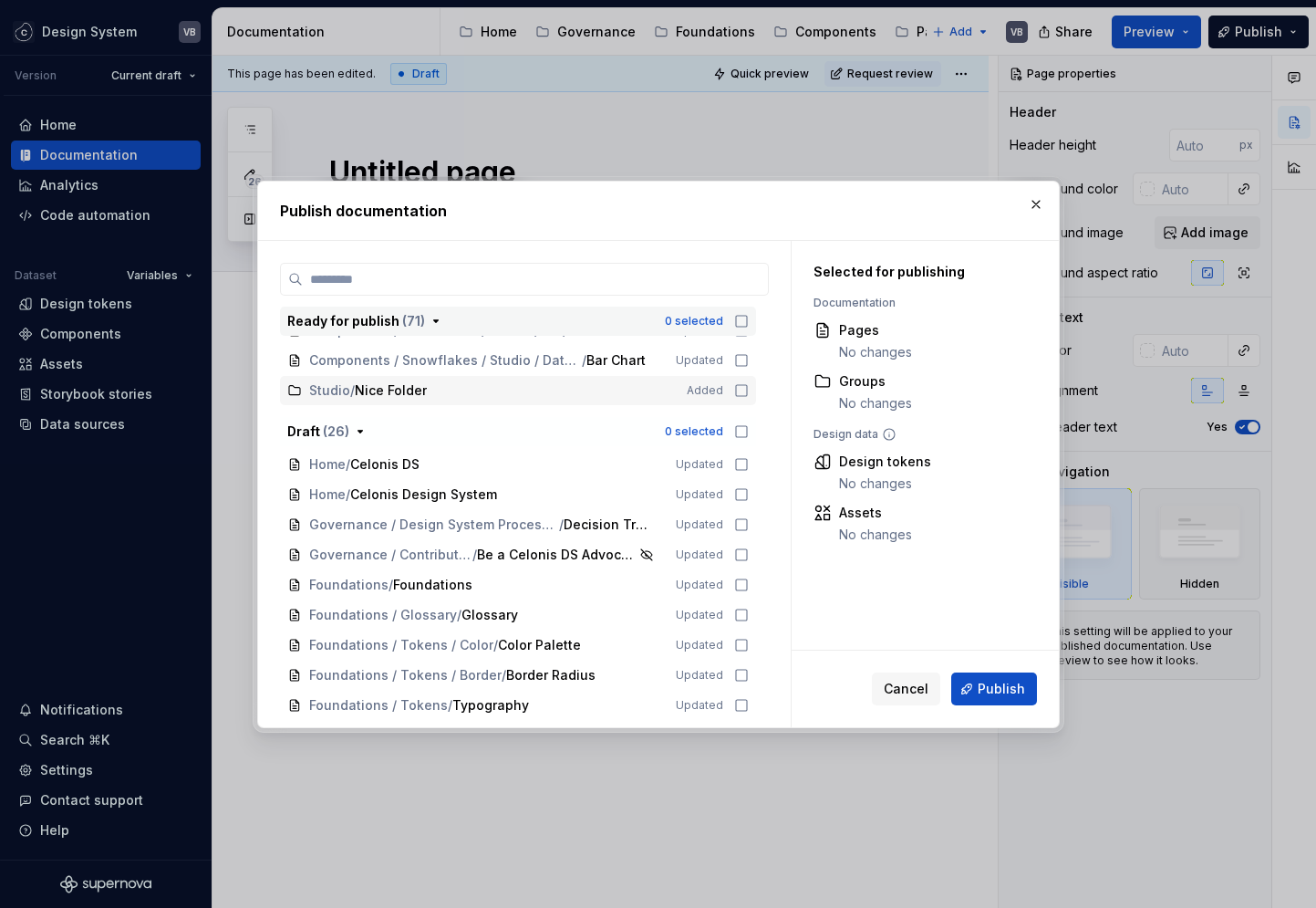
scroll to position [2061, 0]
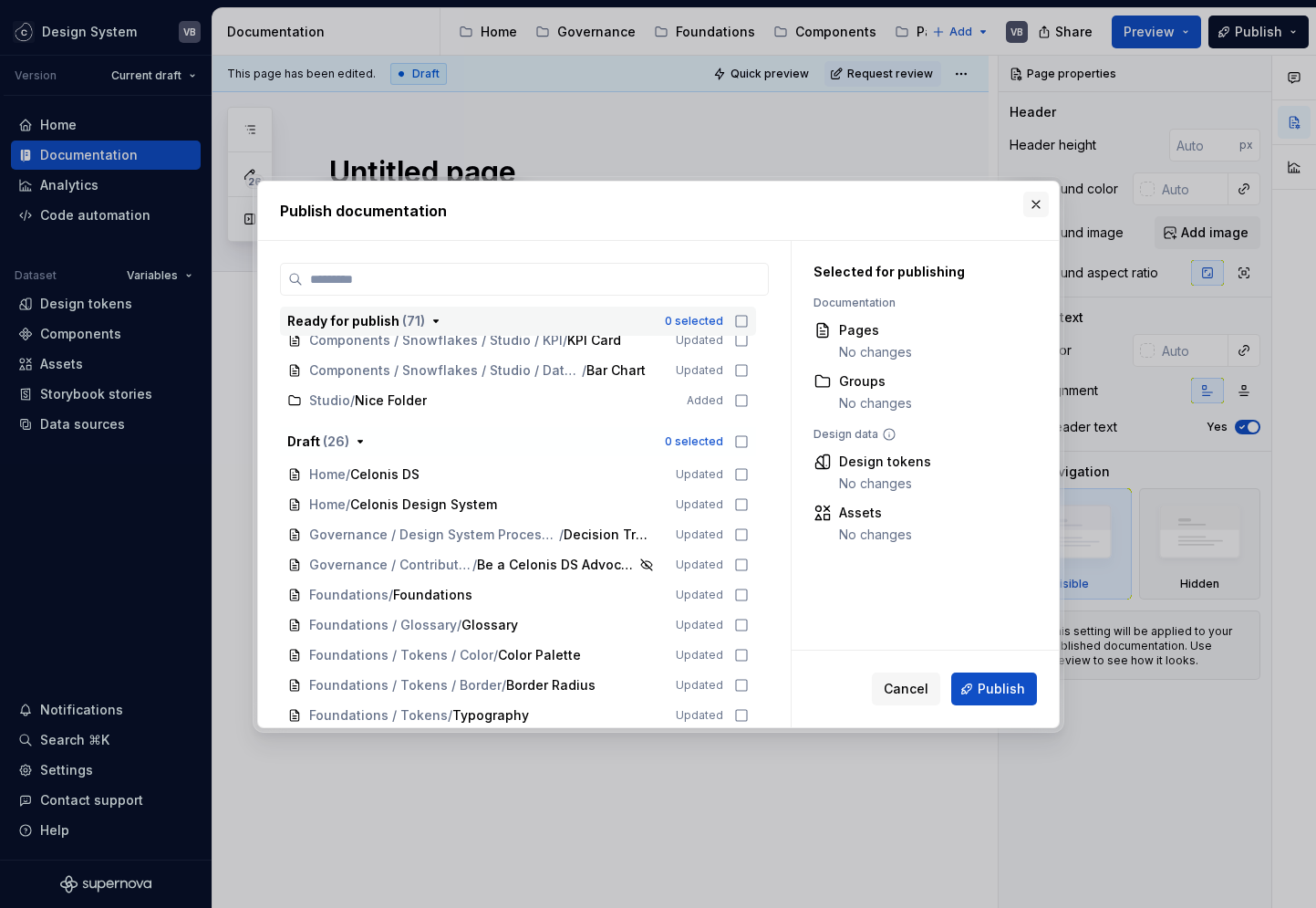
click at [1036, 199] on button "button" at bounding box center [1035, 204] width 25 height 25
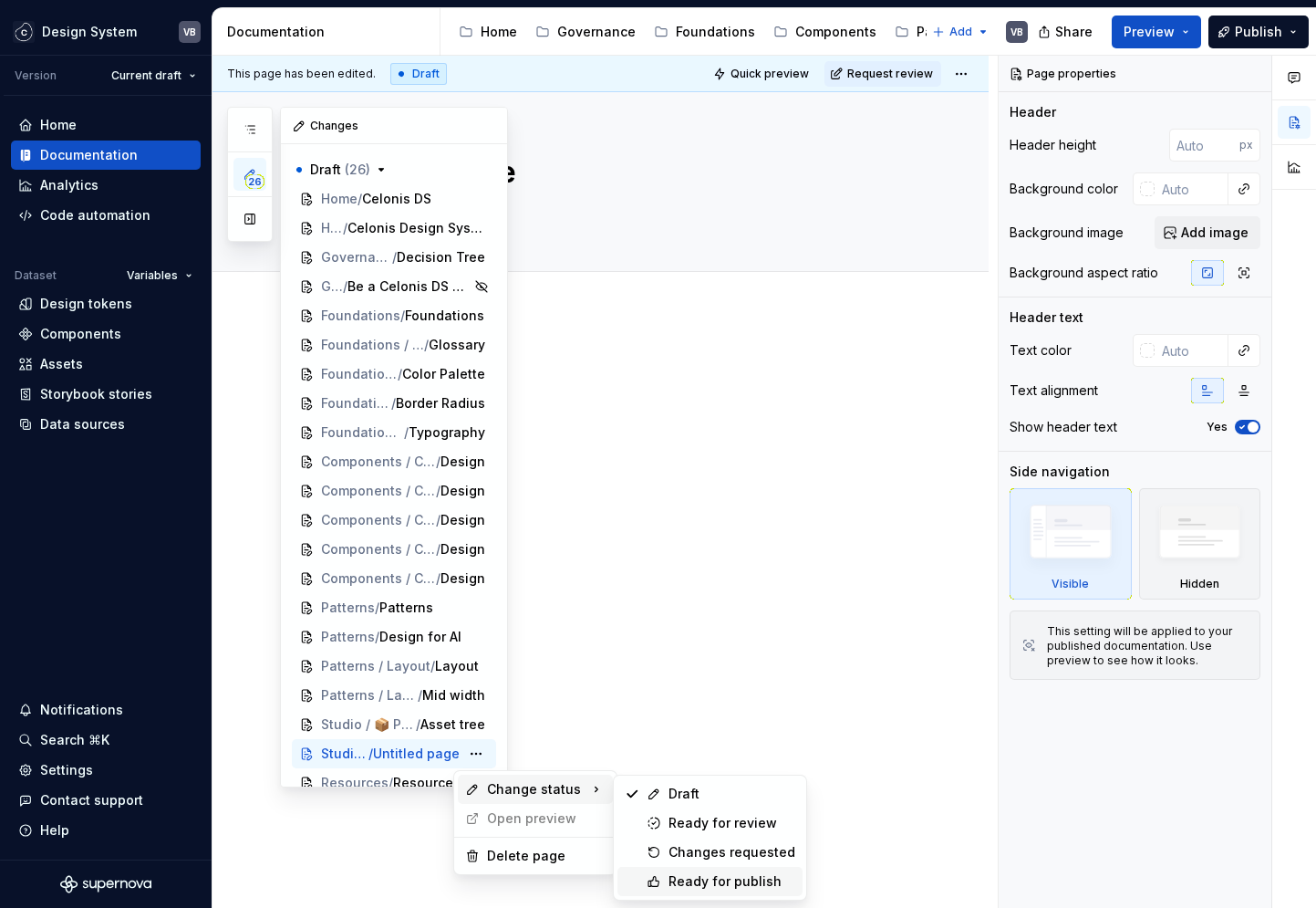
click at [763, 879] on div "Ready for publish" at bounding box center [732, 881] width 127 height 18
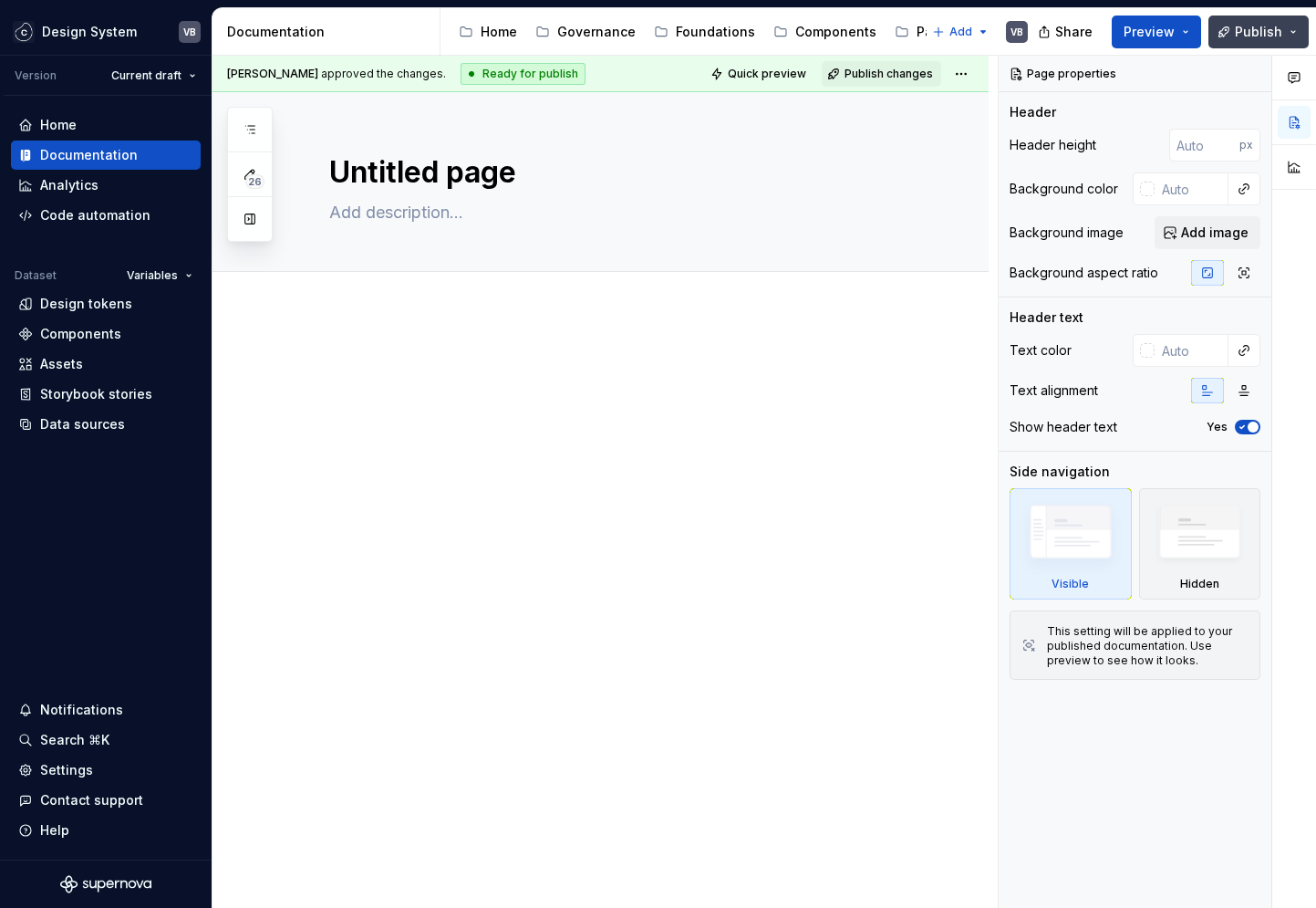
click at [1248, 33] on span "Publish" at bounding box center [1258, 32] width 47 height 18
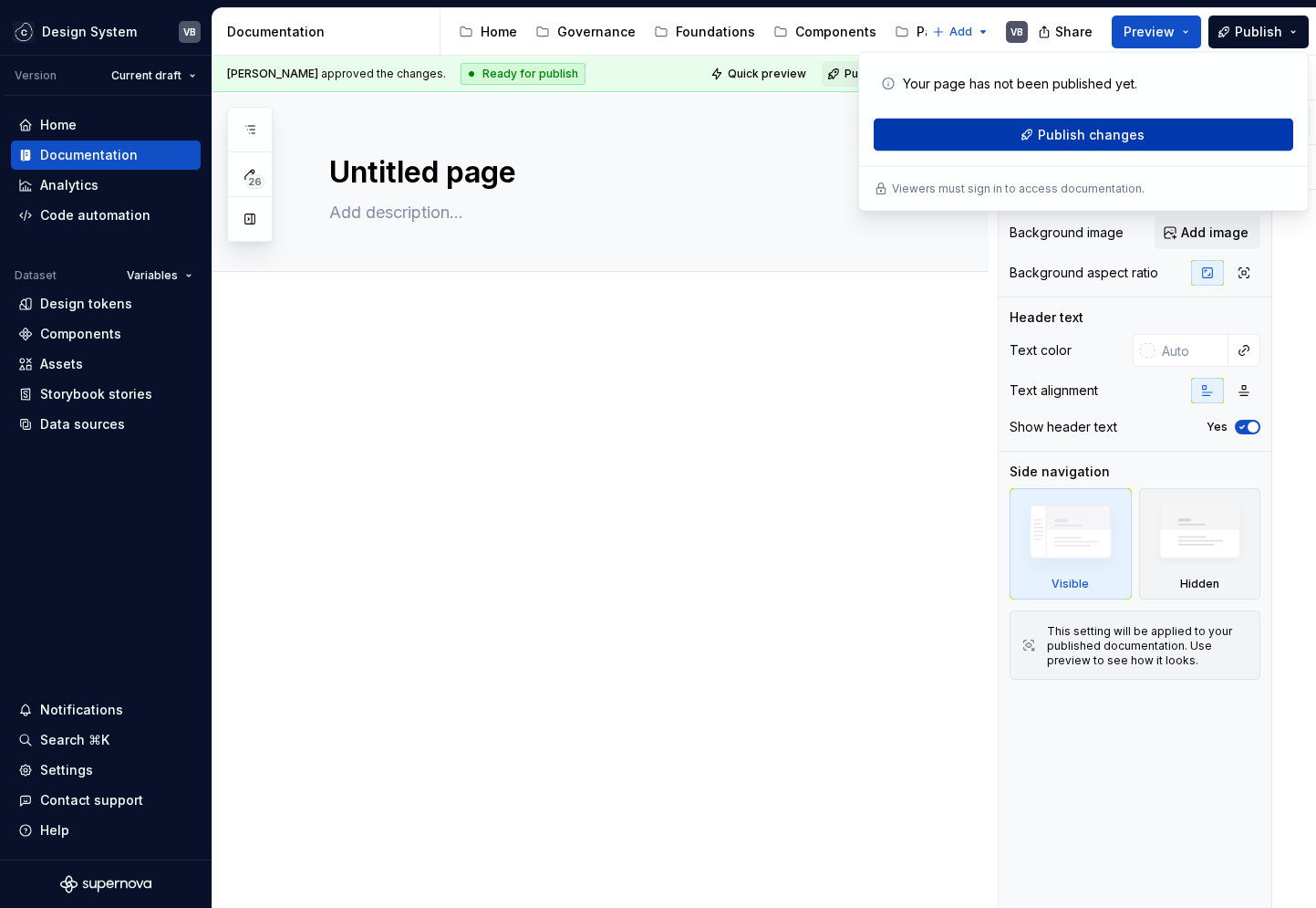
click at [1054, 137] on span "Publish changes" at bounding box center [1091, 135] width 106 height 18
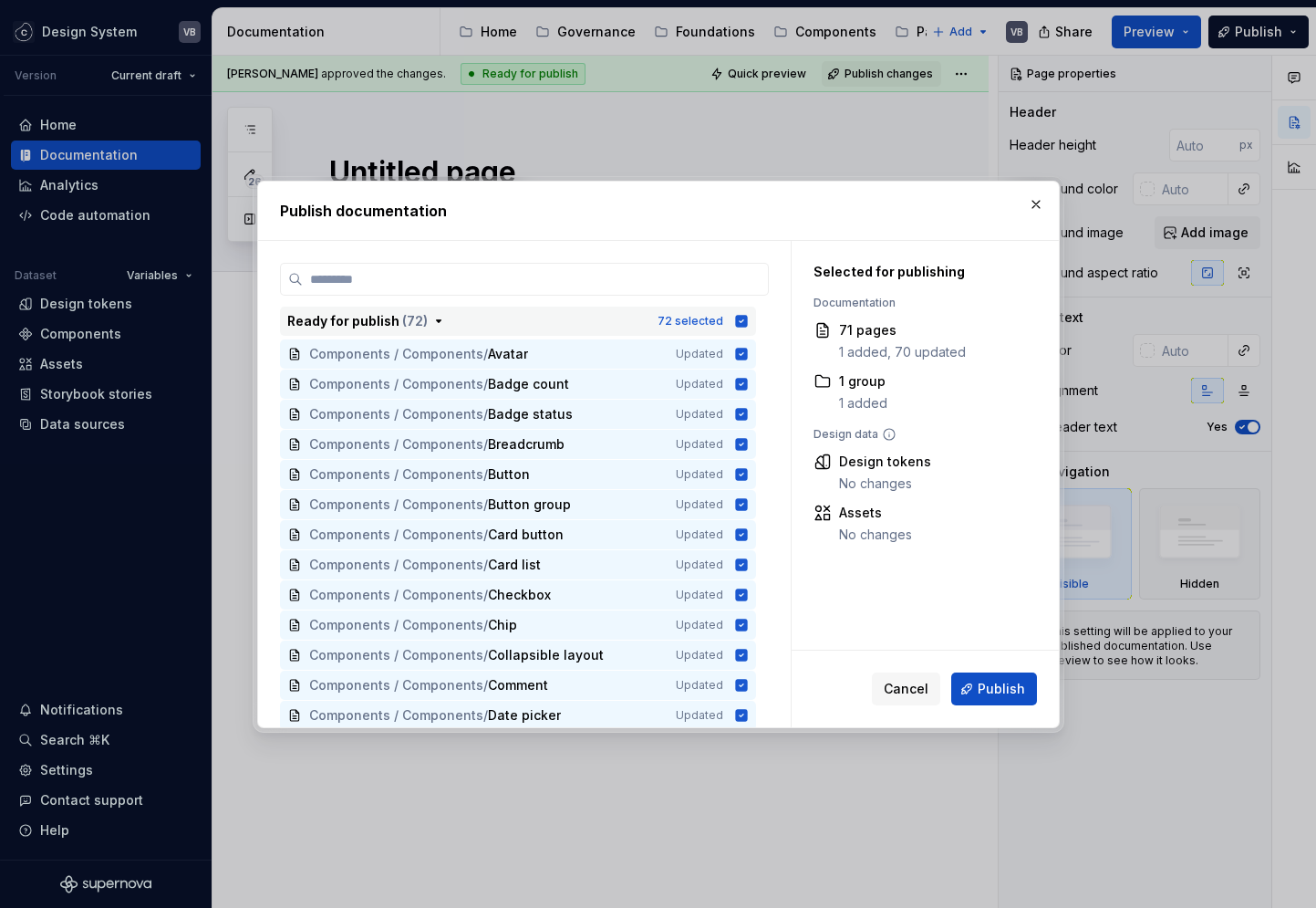
click at [738, 321] on icon "button" at bounding box center [741, 320] width 15 height 15
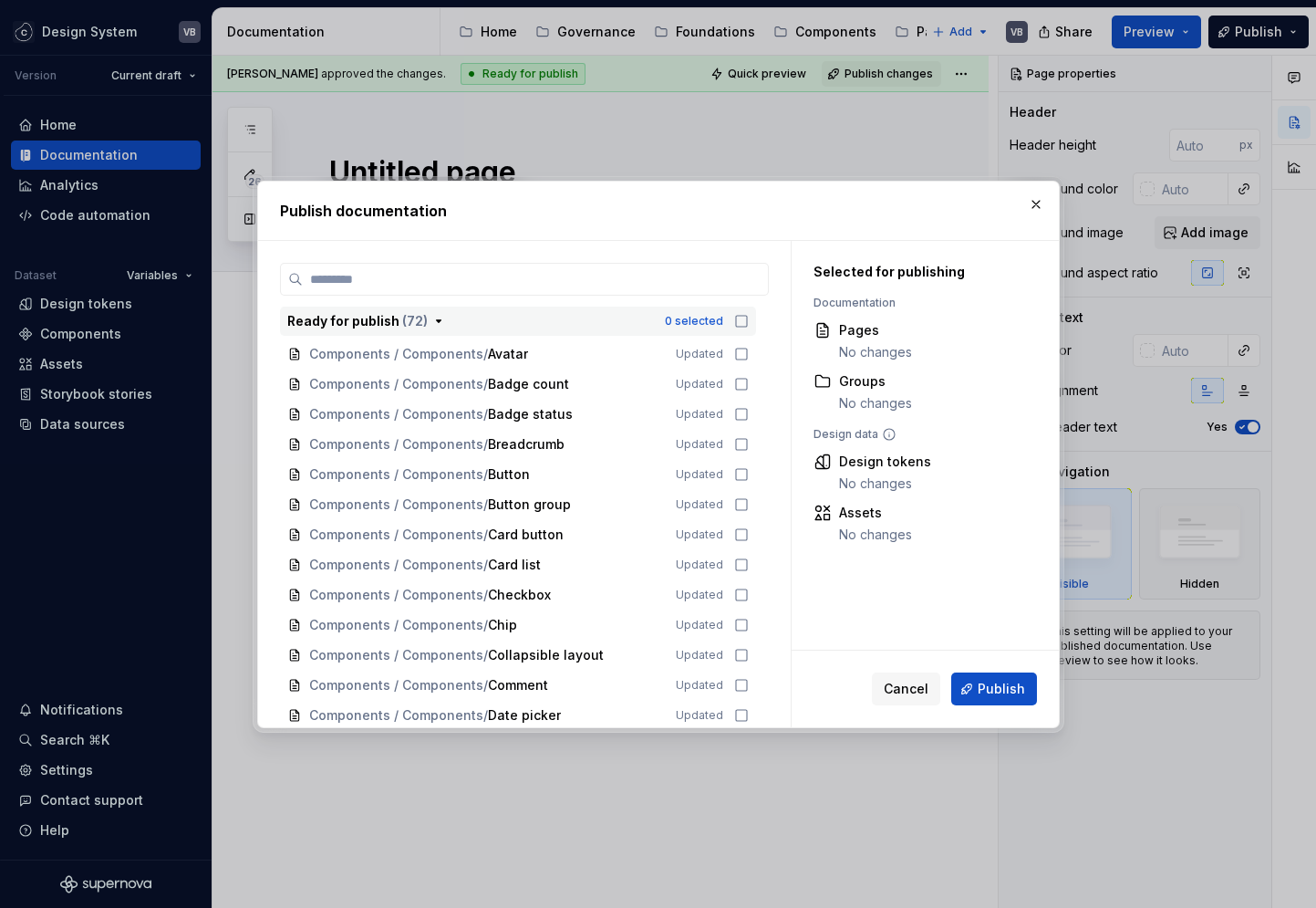
click at [438, 317] on icon "button" at bounding box center [438, 320] width 15 height 15
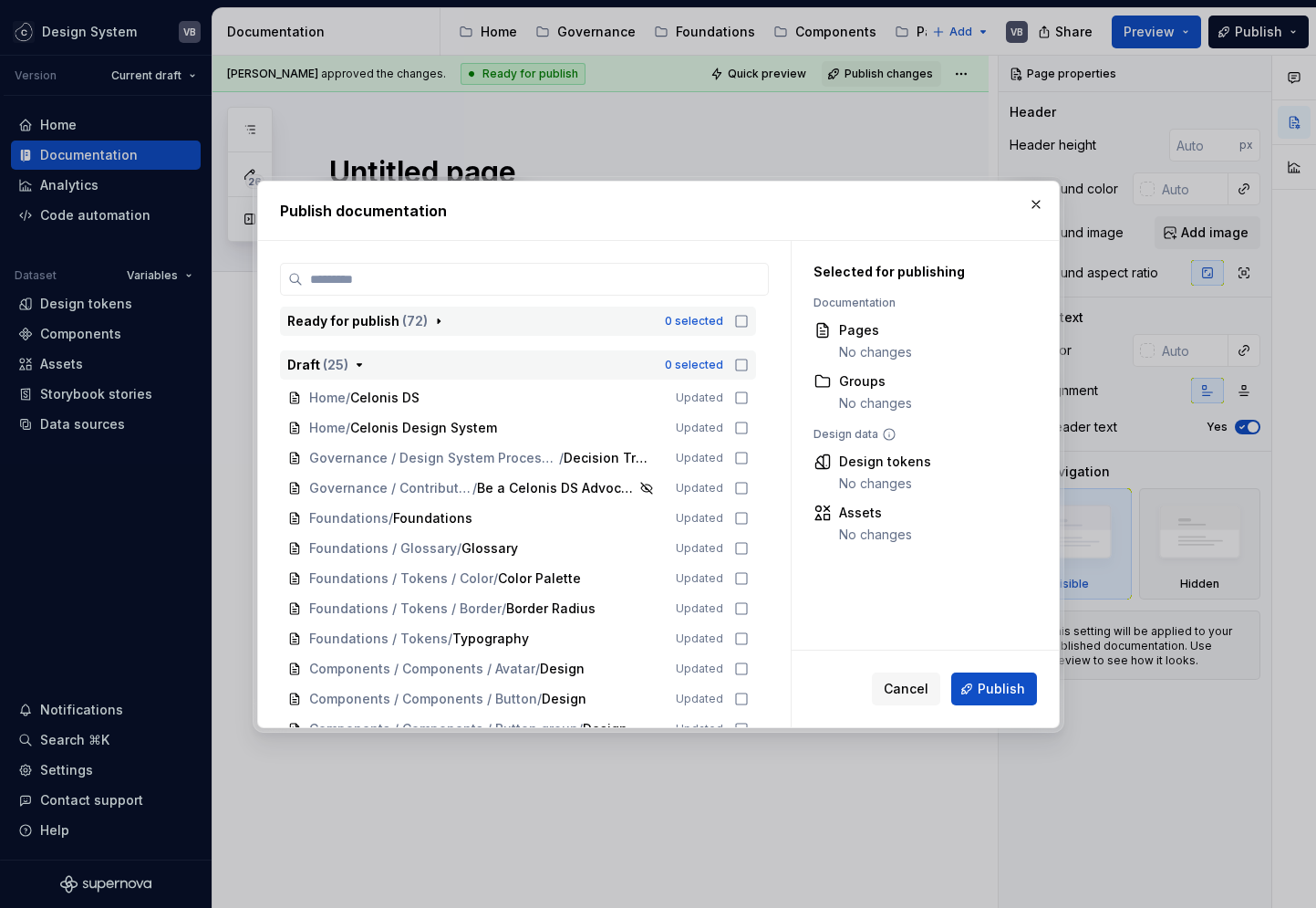
click at [364, 364] on div "Draft ( 25 )" at bounding box center [470, 365] width 367 height 18
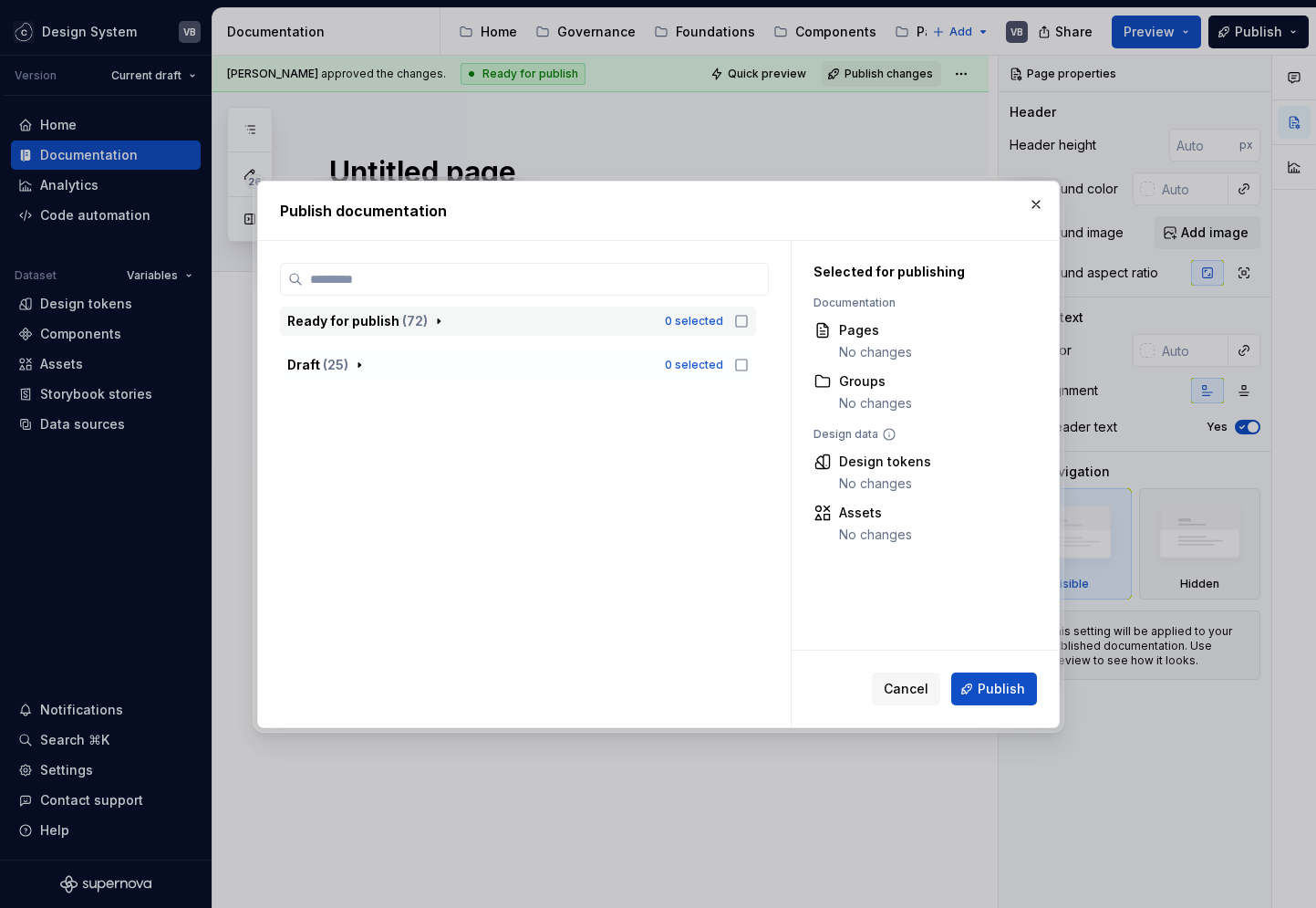
click at [437, 319] on icon "button" at bounding box center [438, 320] width 15 height 15
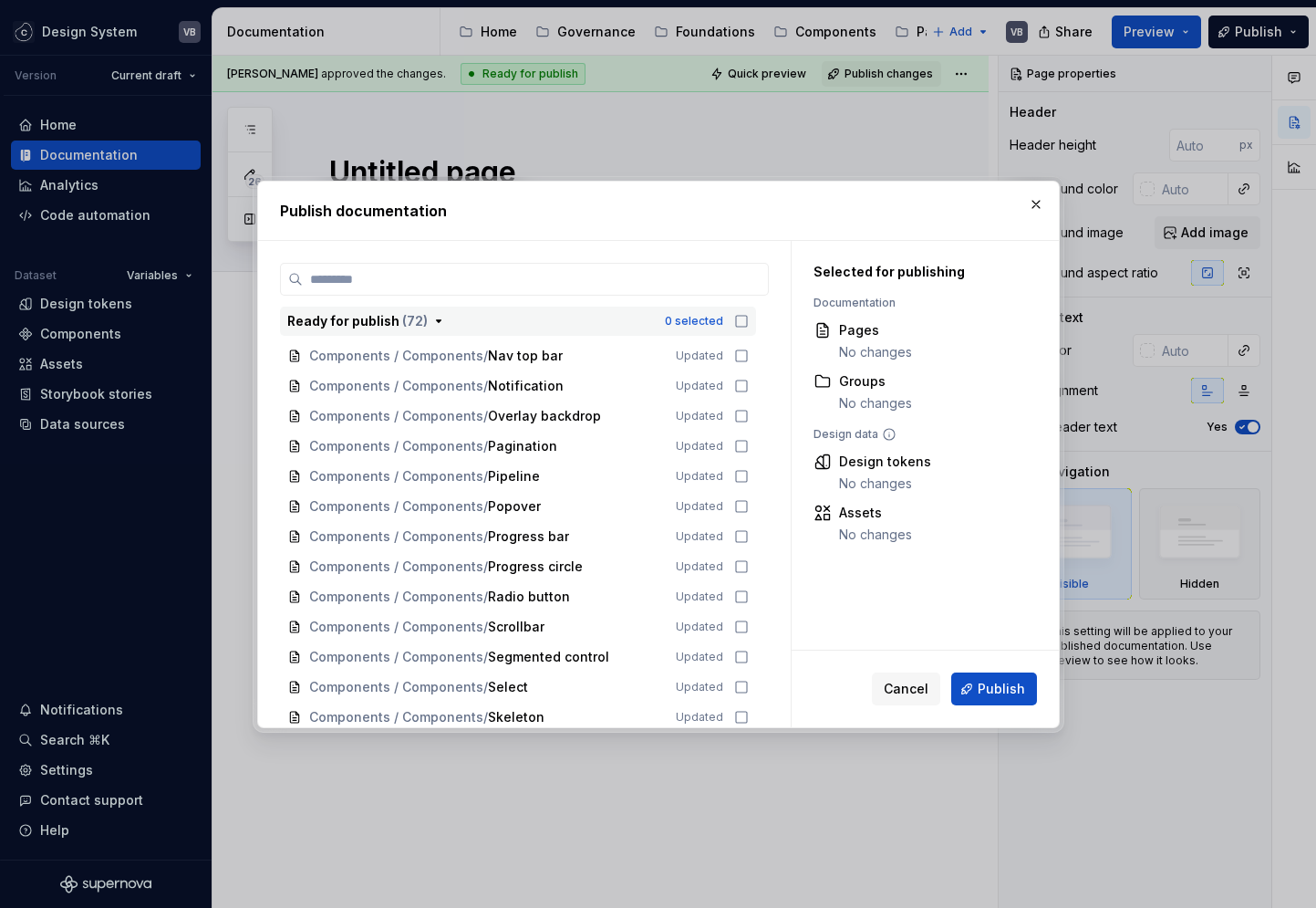
scroll to position [1248, 0]
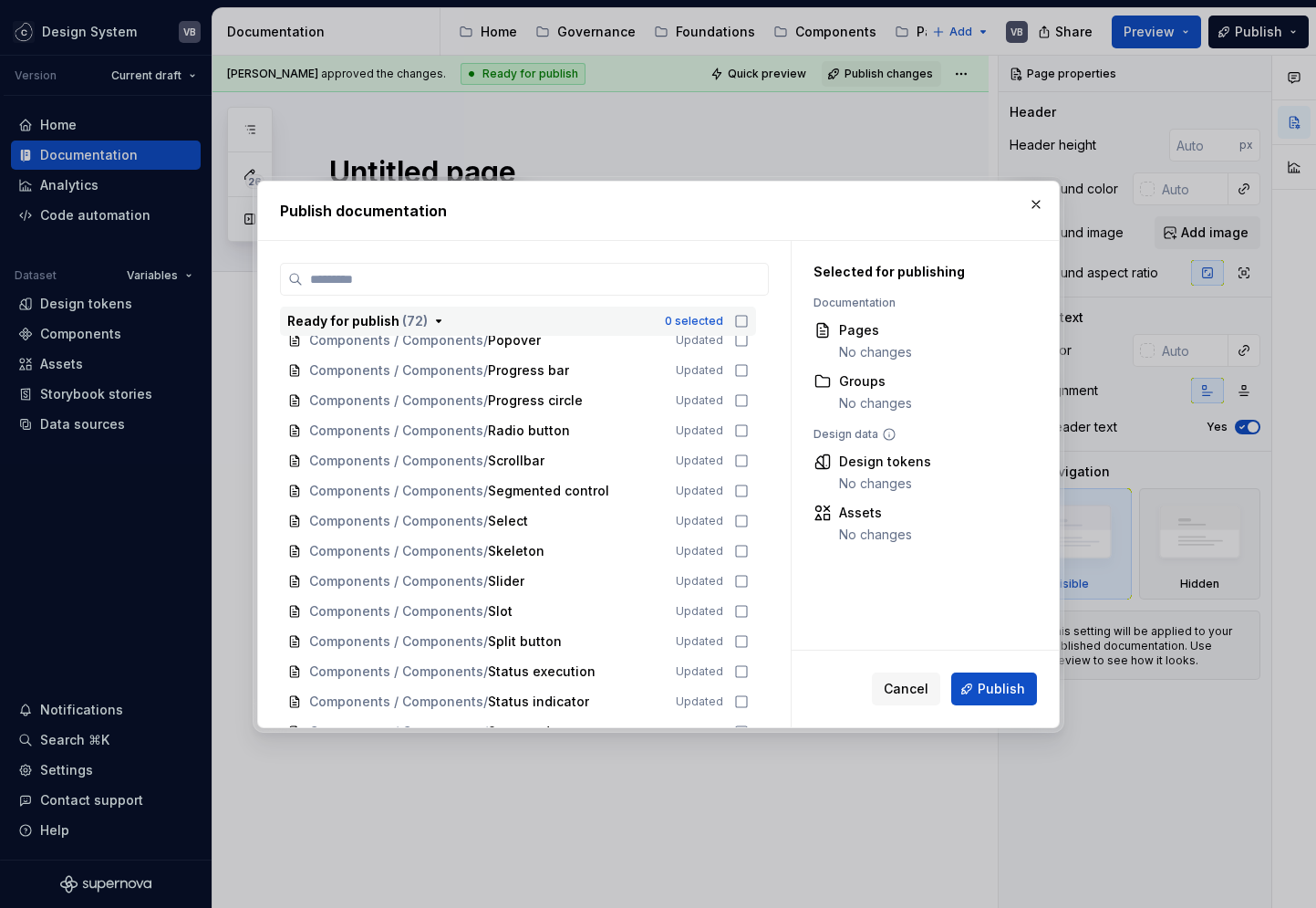
type textarea "*"
